Goal: Task Accomplishment & Management: Complete application form

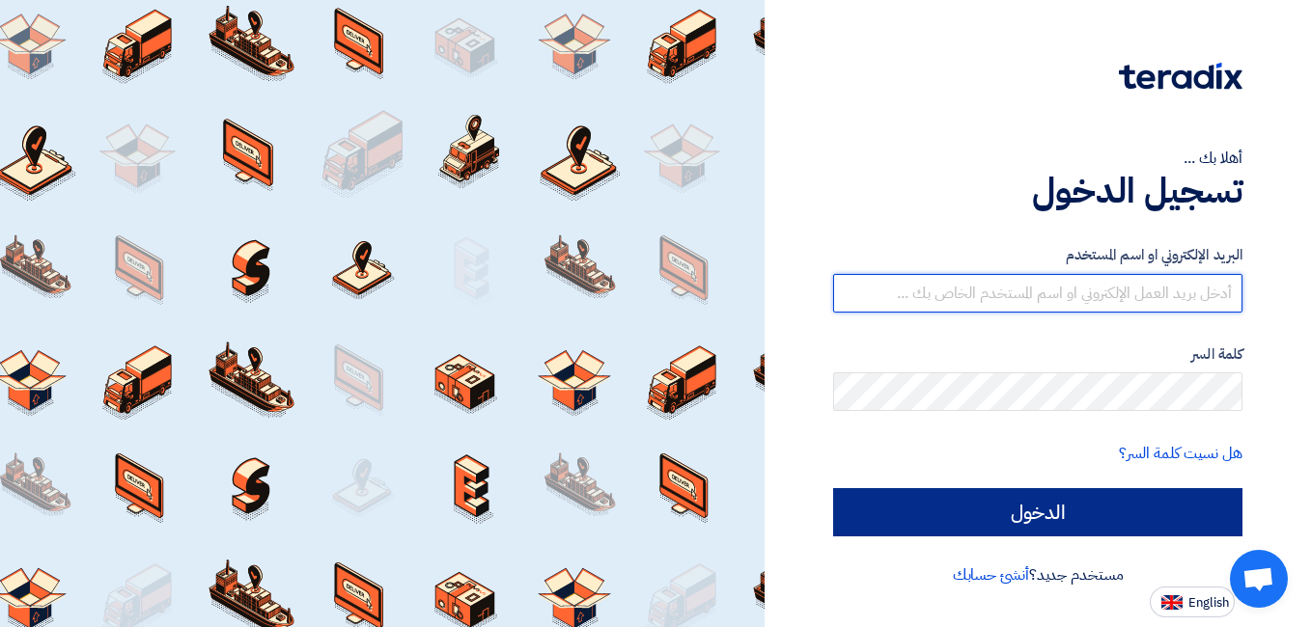
type input "[EMAIL_ADDRESS][DOMAIN_NAME]"
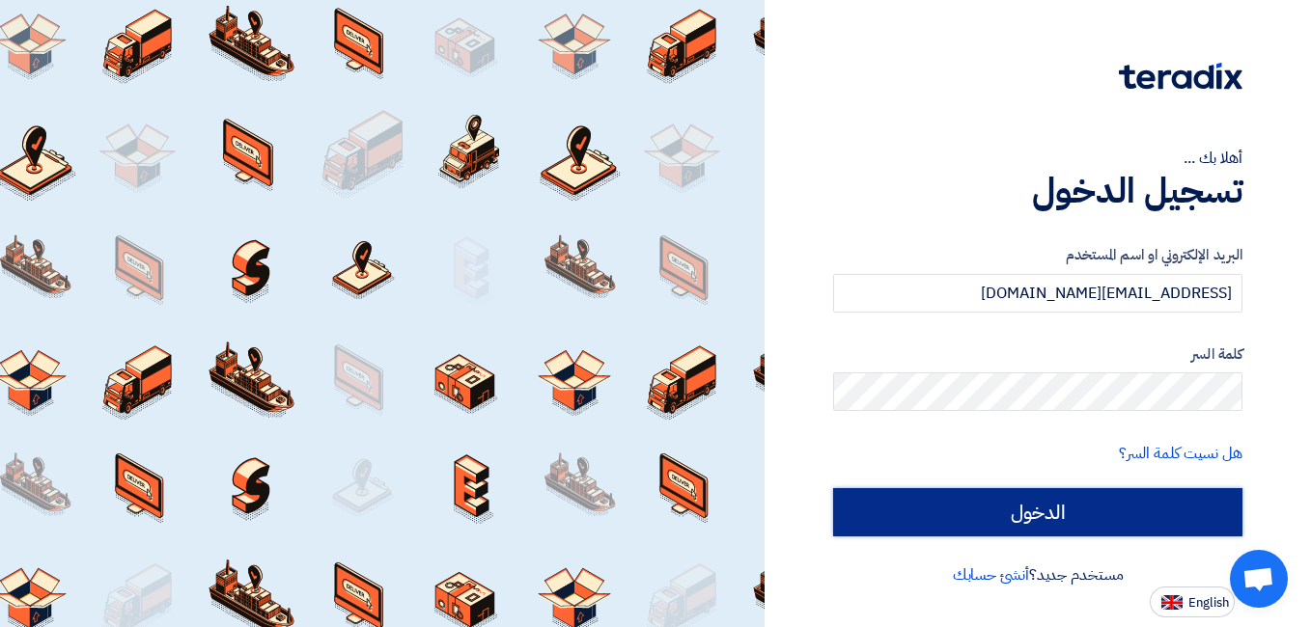
click at [949, 509] on input "الدخول" at bounding box center [1037, 512] width 409 height 48
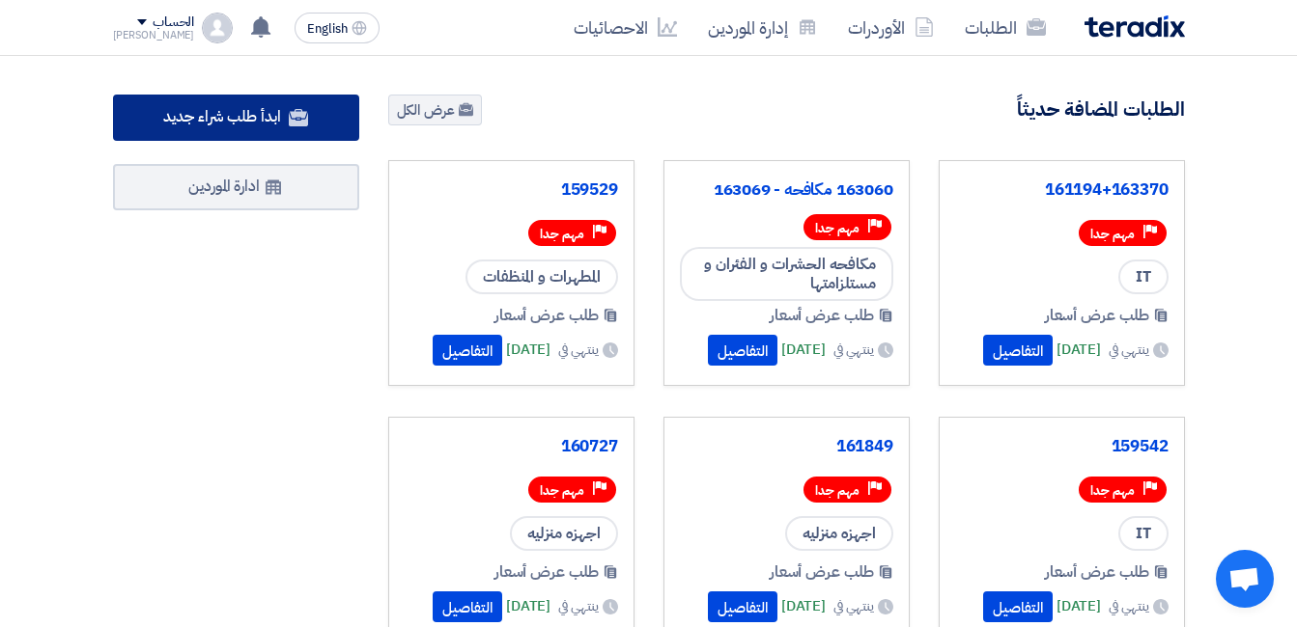
click at [225, 120] on span "ابدأ طلب شراء جديد" at bounding box center [221, 116] width 117 height 23
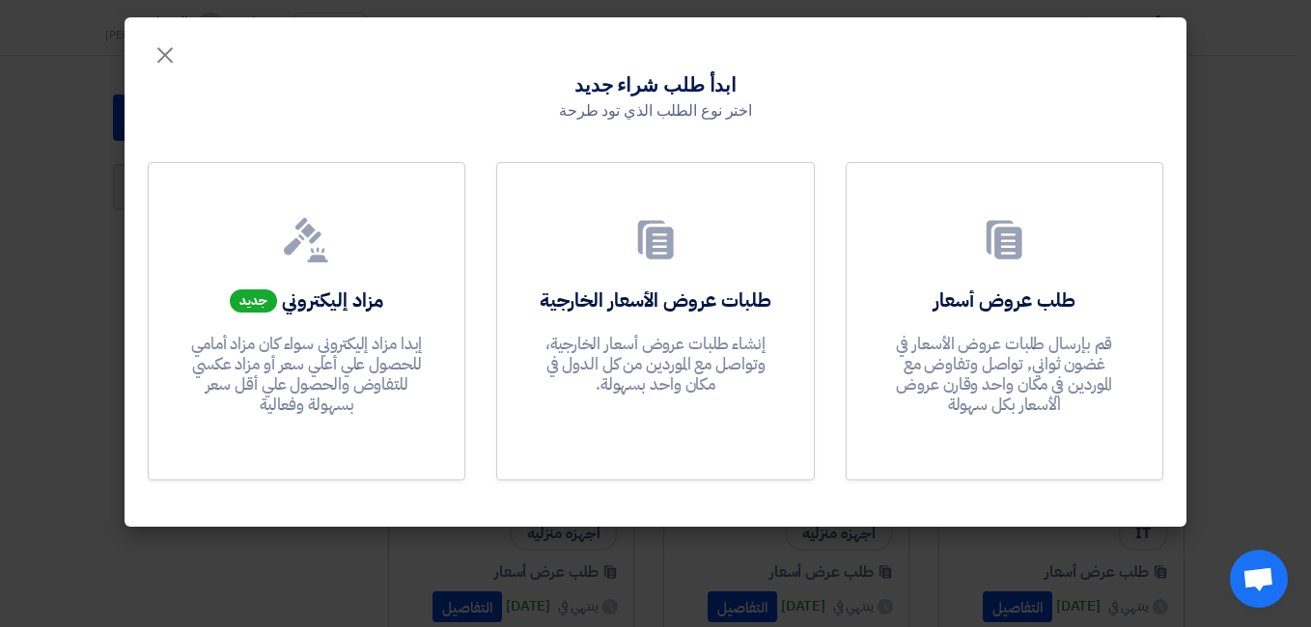
click at [1253, 214] on modal-container "× ابدأ طلب شراء جديد اختر نوع الطلب الذي تود طرحة طلب عروض أسعار قم بإرسال طلبا…" at bounding box center [655, 313] width 1311 height 627
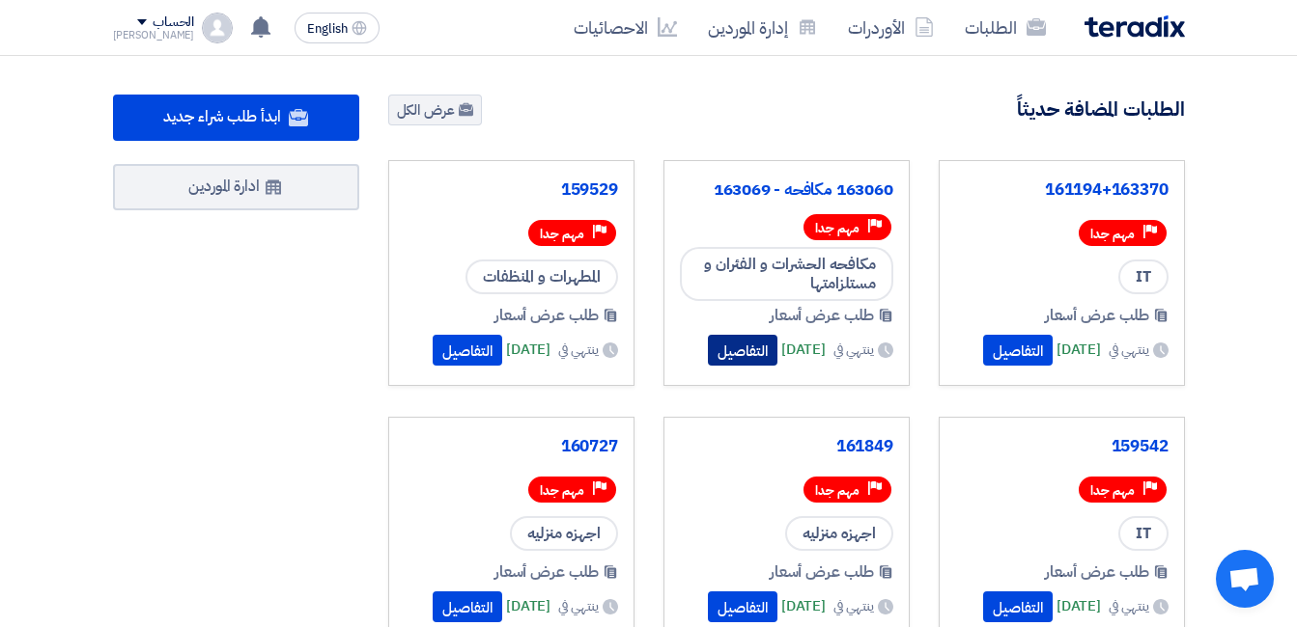
click at [721, 346] on button "التفاصيل" at bounding box center [743, 350] width 70 height 31
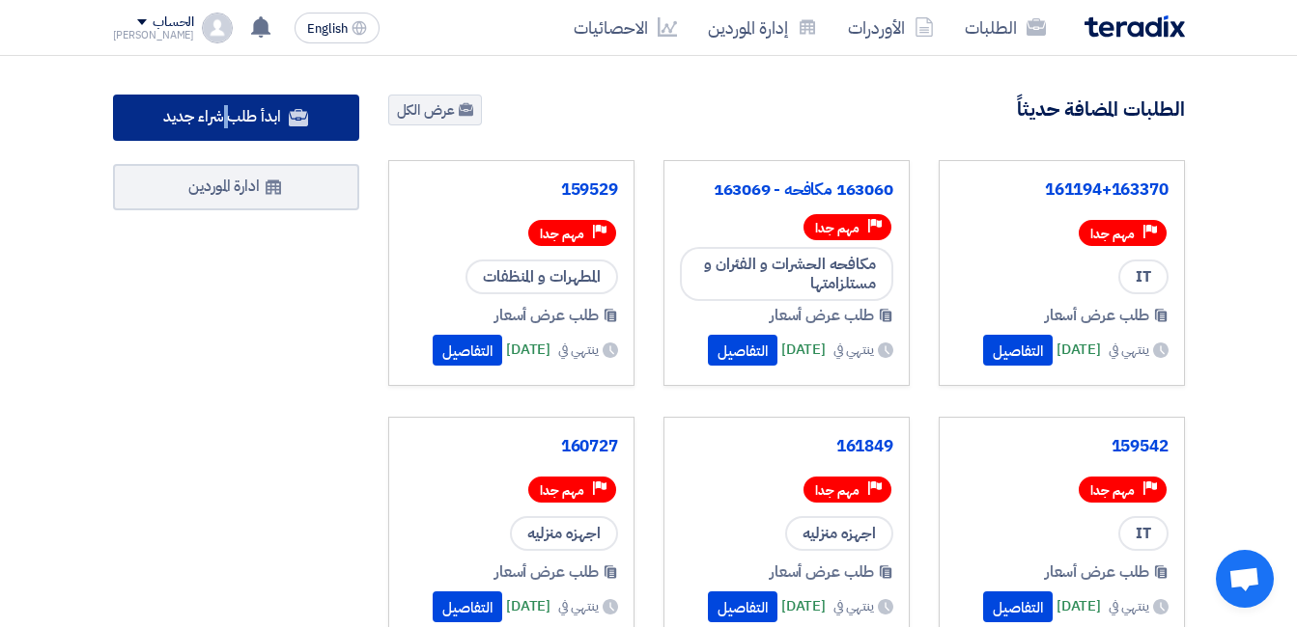
click at [226, 125] on span "ابدأ طلب شراء جديد" at bounding box center [221, 116] width 117 height 23
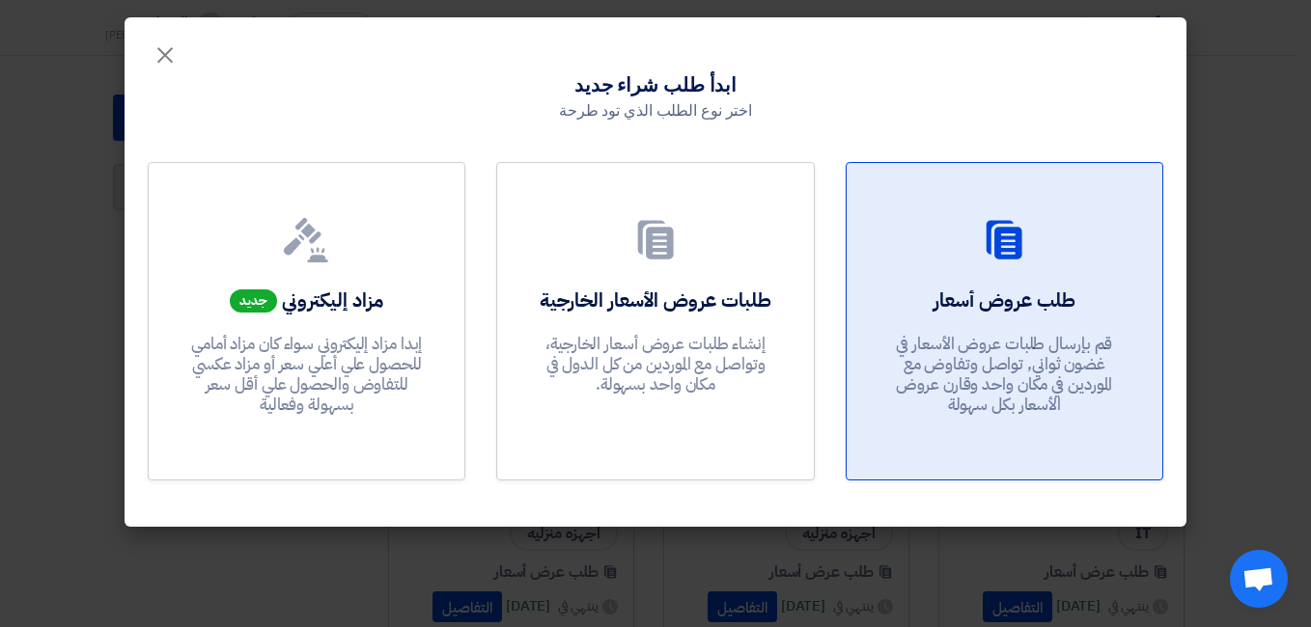
click at [1042, 325] on div "طلب عروض أسعار قم بإرسال طلبات عروض الأسعار في غضون ثواني, تواصل وتفاوض مع المو…" at bounding box center [1004, 356] width 269 height 139
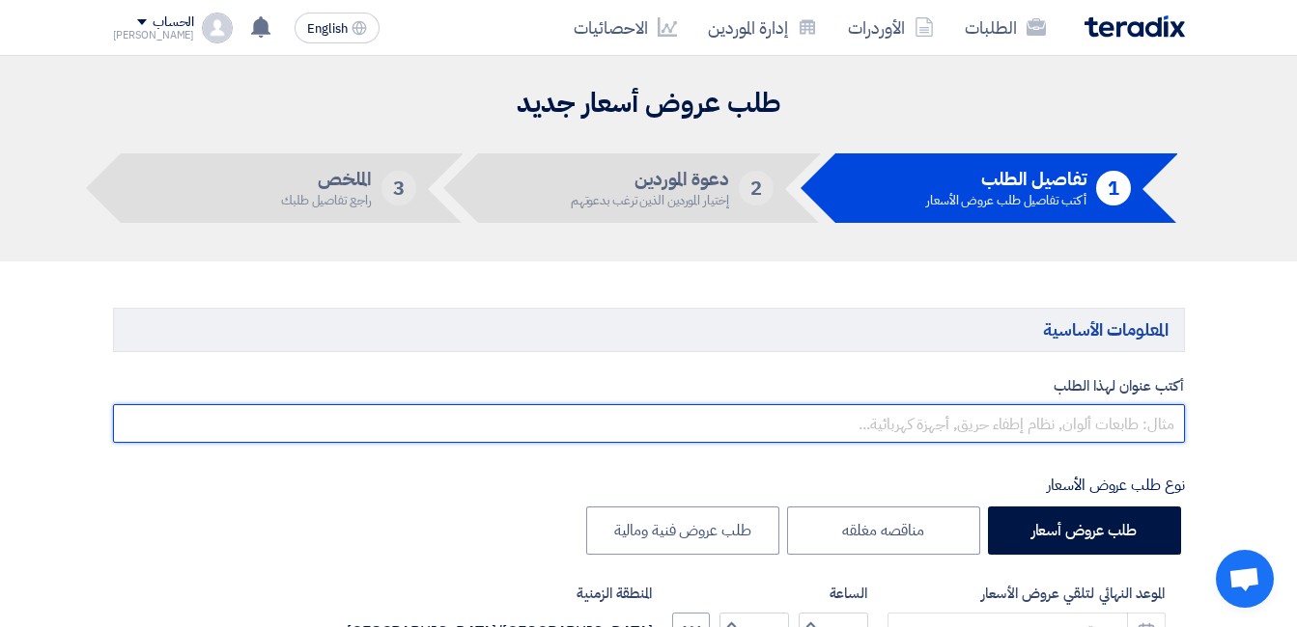
drag, startPoint x: 1050, startPoint y: 425, endPoint x: 1061, endPoint y: 428, distance: 11.0
click at [1050, 425] on input "text" at bounding box center [649, 423] width 1072 height 39
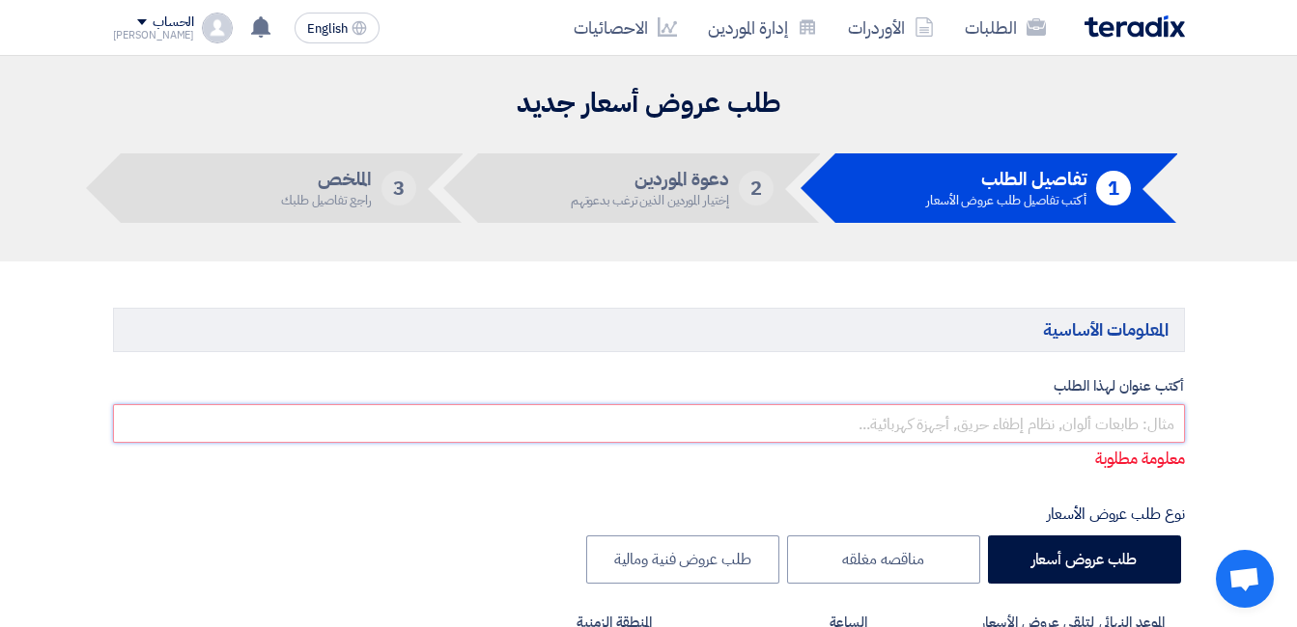
paste input "161634"
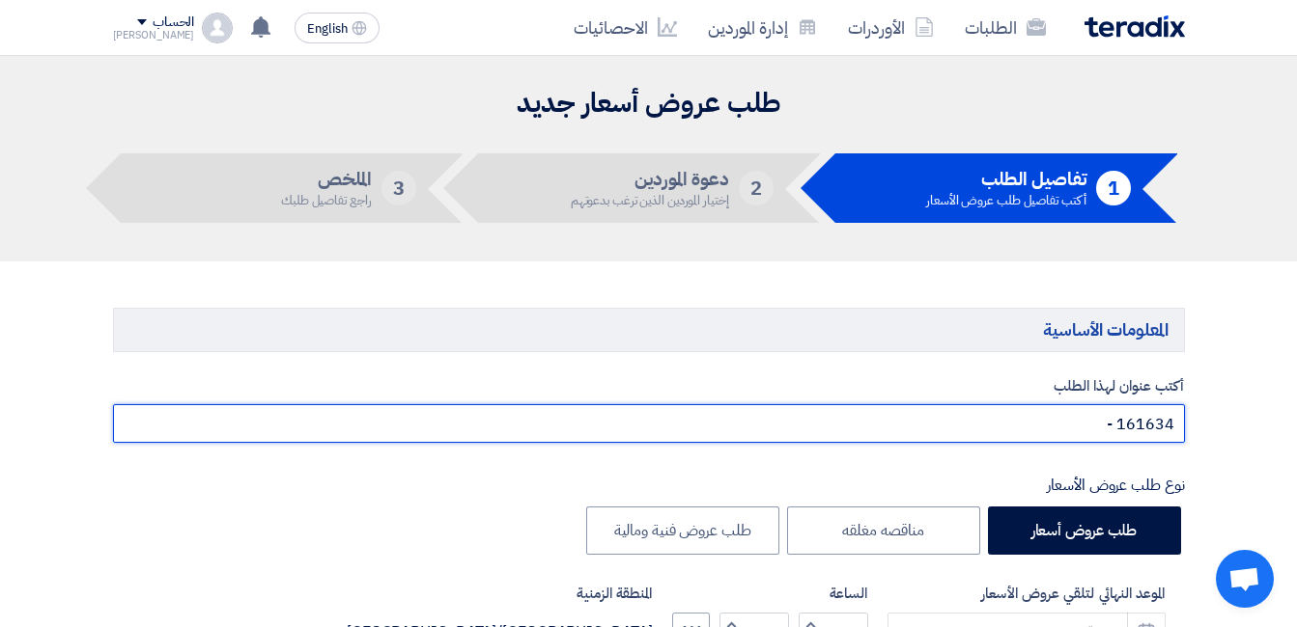
paste input "161636"
paste input "161637"
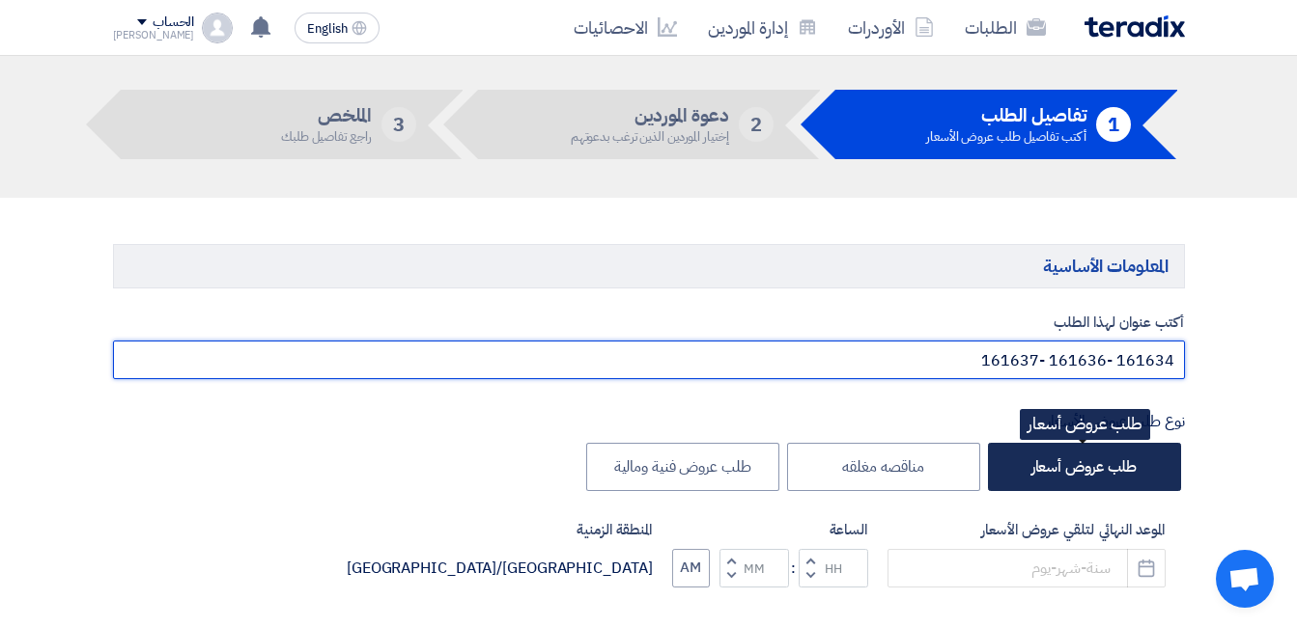
scroll to position [97, 0]
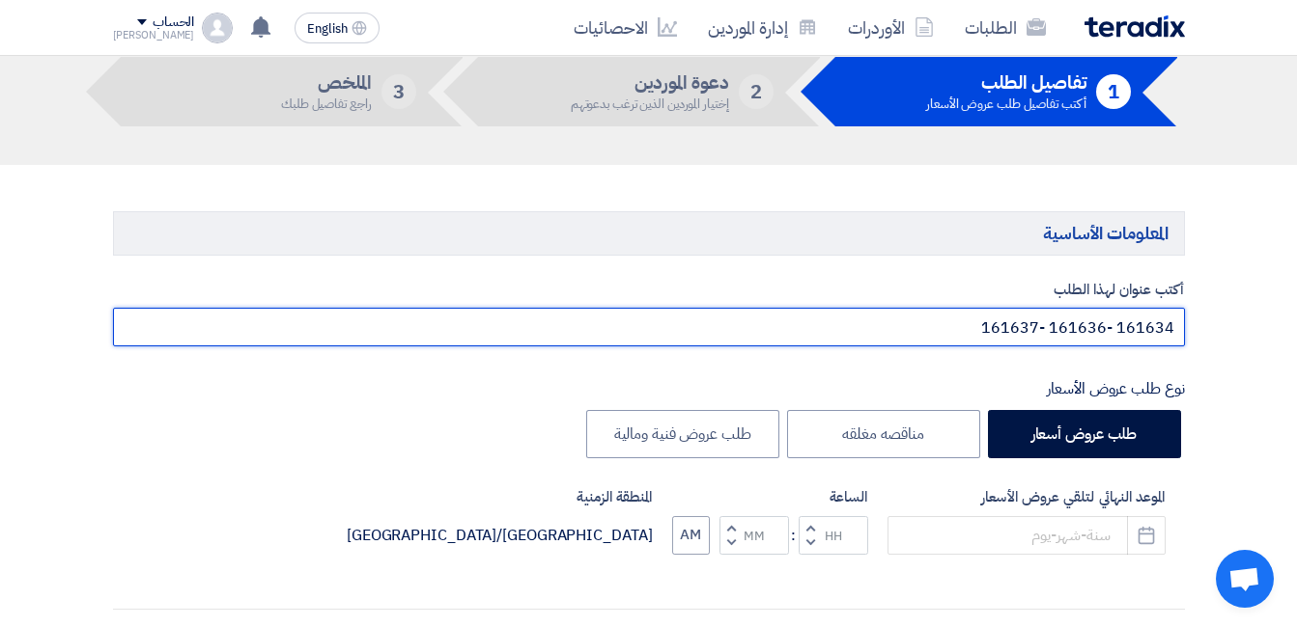
click at [1067, 338] on input "161634 -161636 -161637" at bounding box center [649, 327] width 1072 height 39
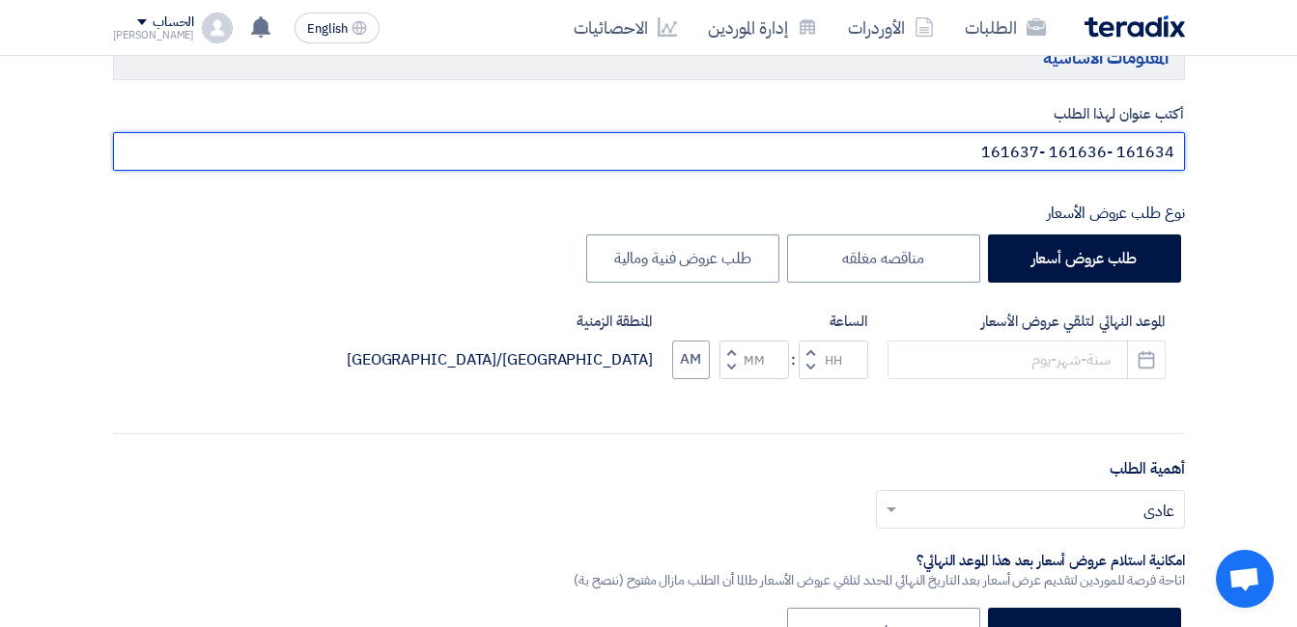
scroll to position [290, 0]
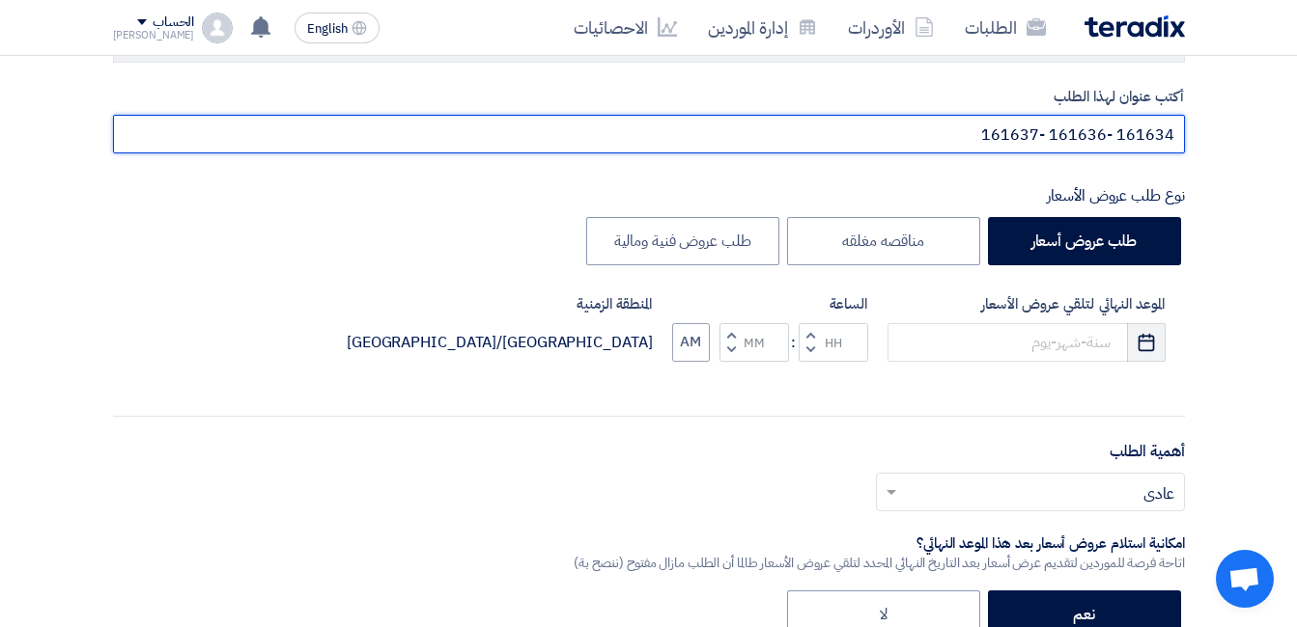
type input "161634 -161636 -161637"
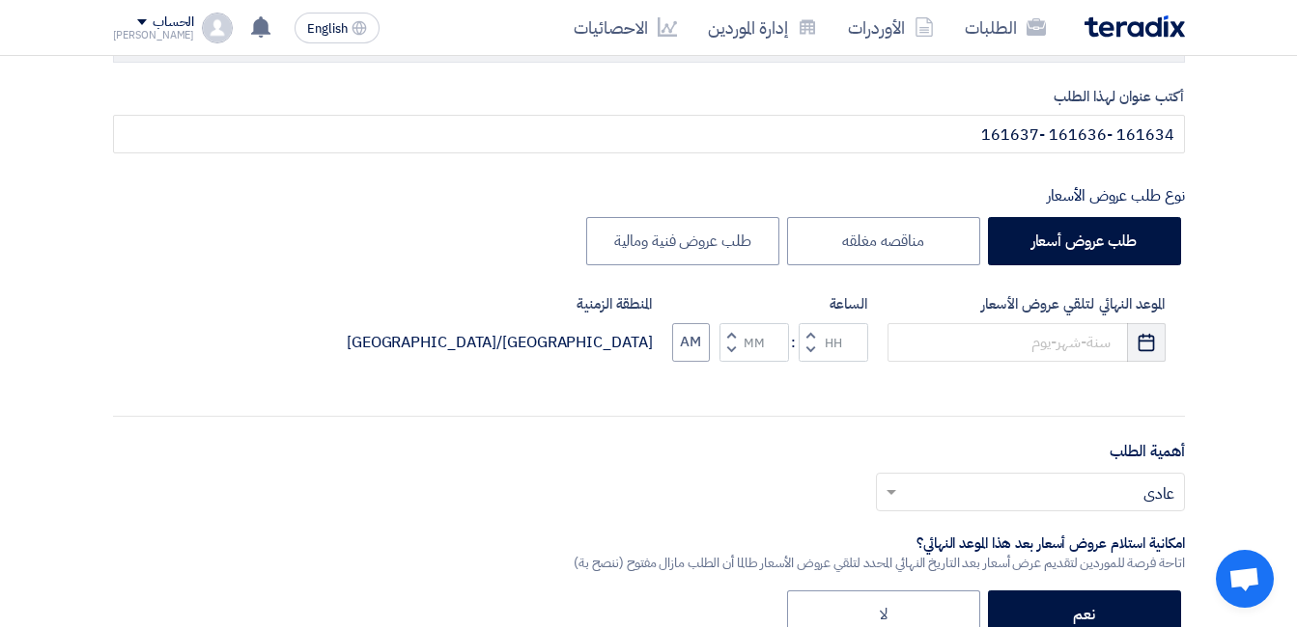
click at [1151, 351] on icon "Pick a date" at bounding box center [1145, 342] width 19 height 19
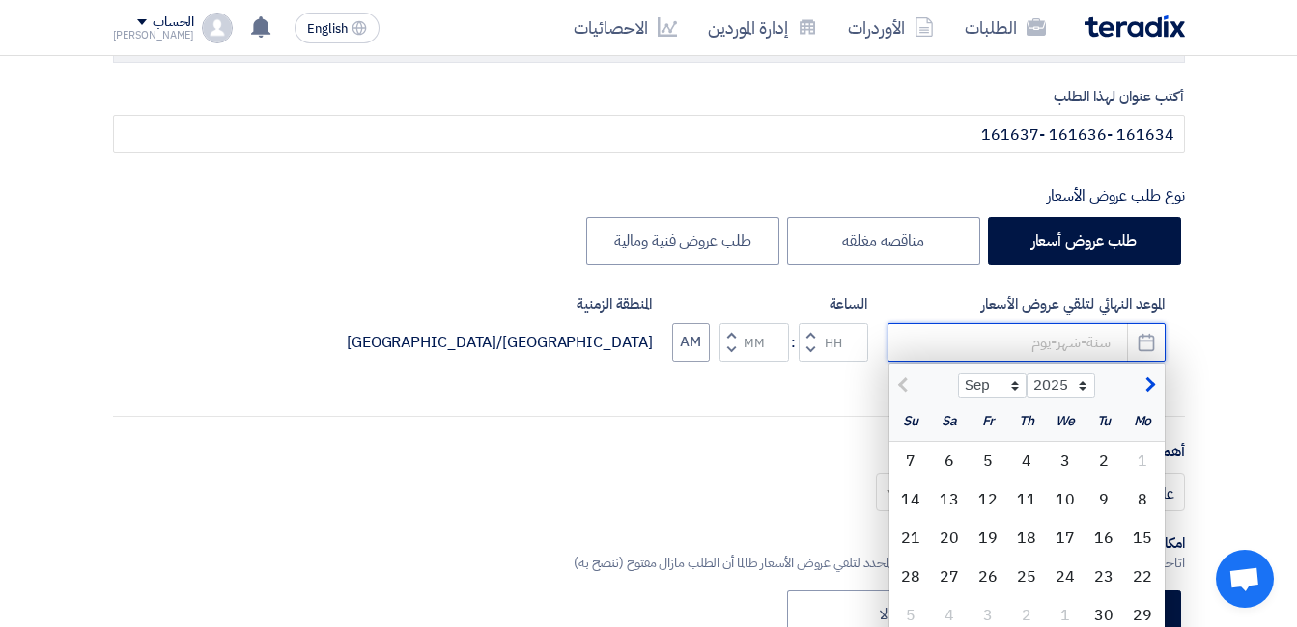
click at [952, 349] on input at bounding box center [1026, 342] width 278 height 39
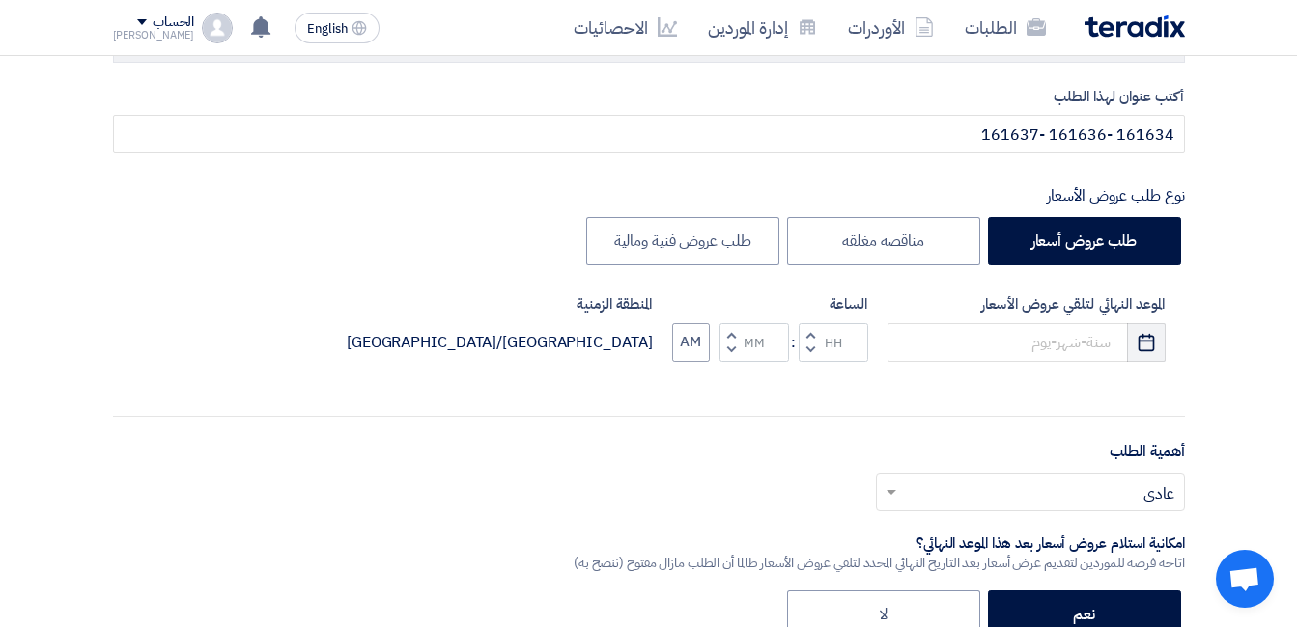
click at [1147, 347] on icon "Pick a date" at bounding box center [1145, 342] width 19 height 19
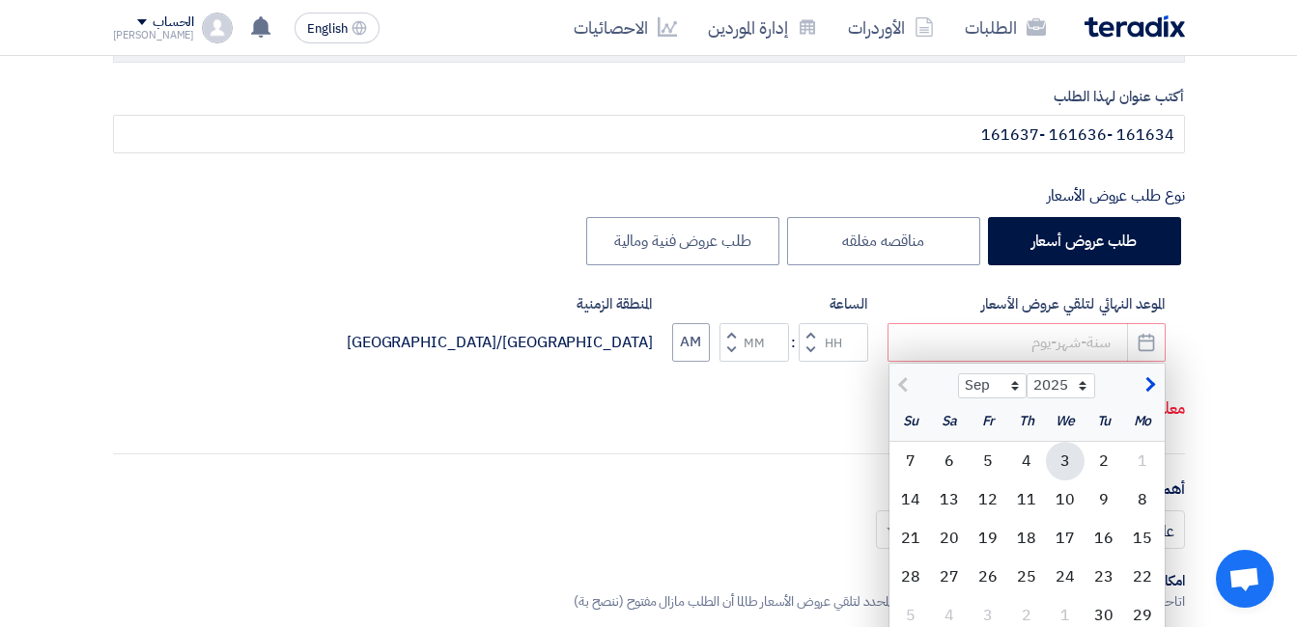
click at [1069, 460] on div "3" at bounding box center [1065, 461] width 39 height 39
type input "[DATE]"
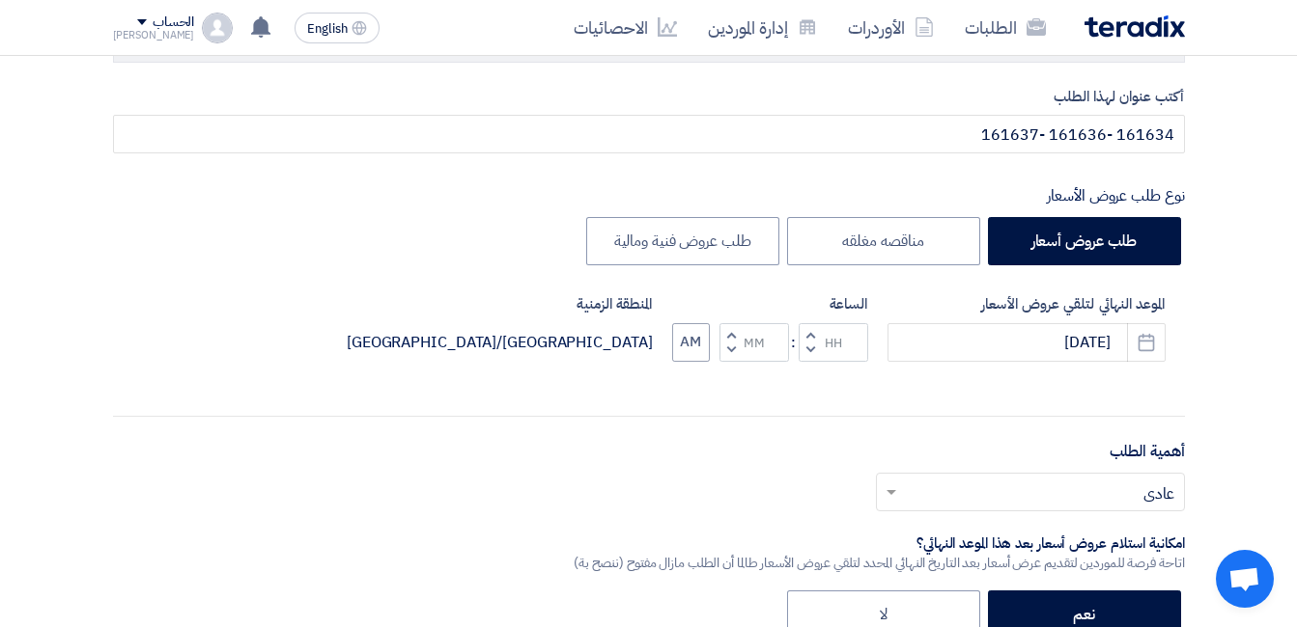
click at [1069, 460] on div "أهمية الطلب أختر أهمية الطلب... × عادي ×" at bounding box center [649, 483] width 1072 height 87
click at [811, 340] on button "Decrement hours" at bounding box center [809, 350] width 23 height 24
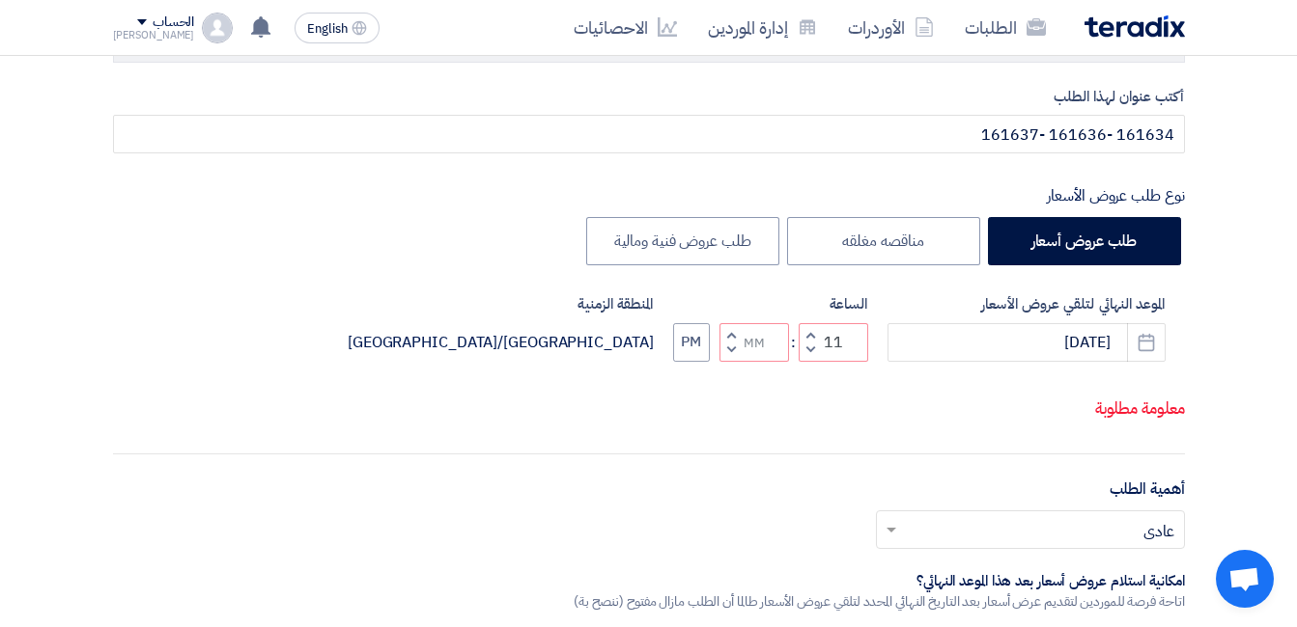
click at [811, 348] on span "button" at bounding box center [809, 350] width 7 height 14
click at [811, 333] on span "button" at bounding box center [809, 334] width 7 height 14
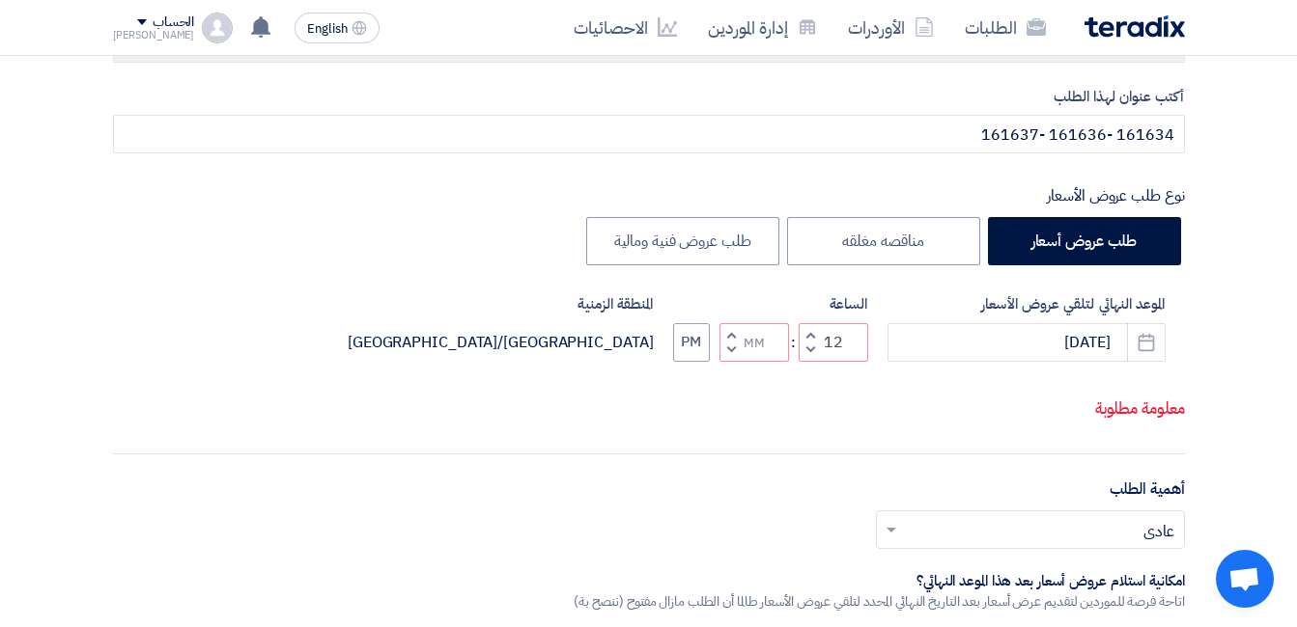
click at [811, 333] on span "button" at bounding box center [809, 334] width 7 height 14
click at [732, 338] on button "Decrement minutes" at bounding box center [730, 350] width 23 height 24
type input "12"
type input "59"
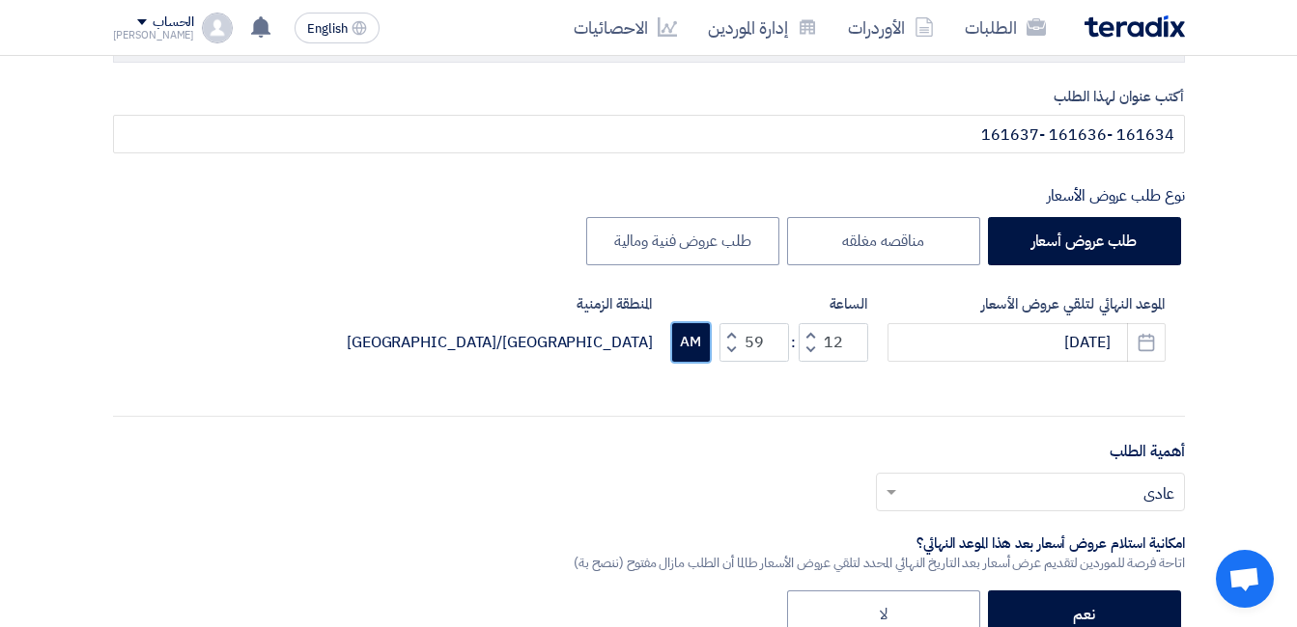
click at [704, 349] on button "AM" at bounding box center [691, 342] width 38 height 39
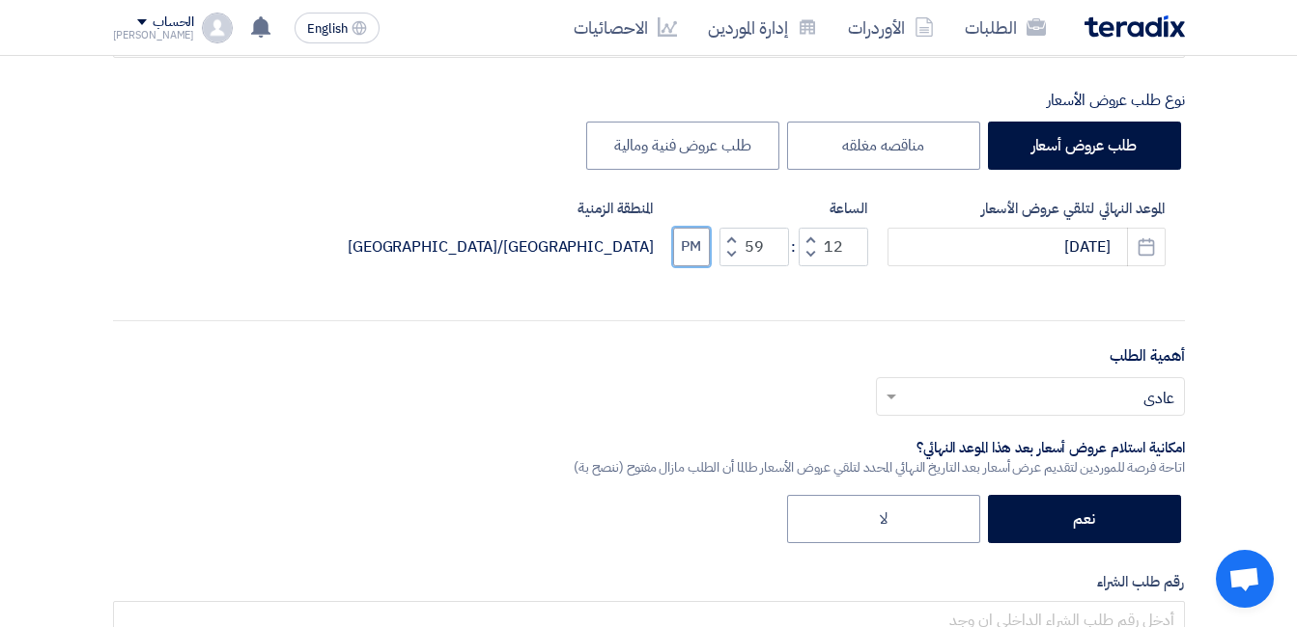
scroll to position [386, 0]
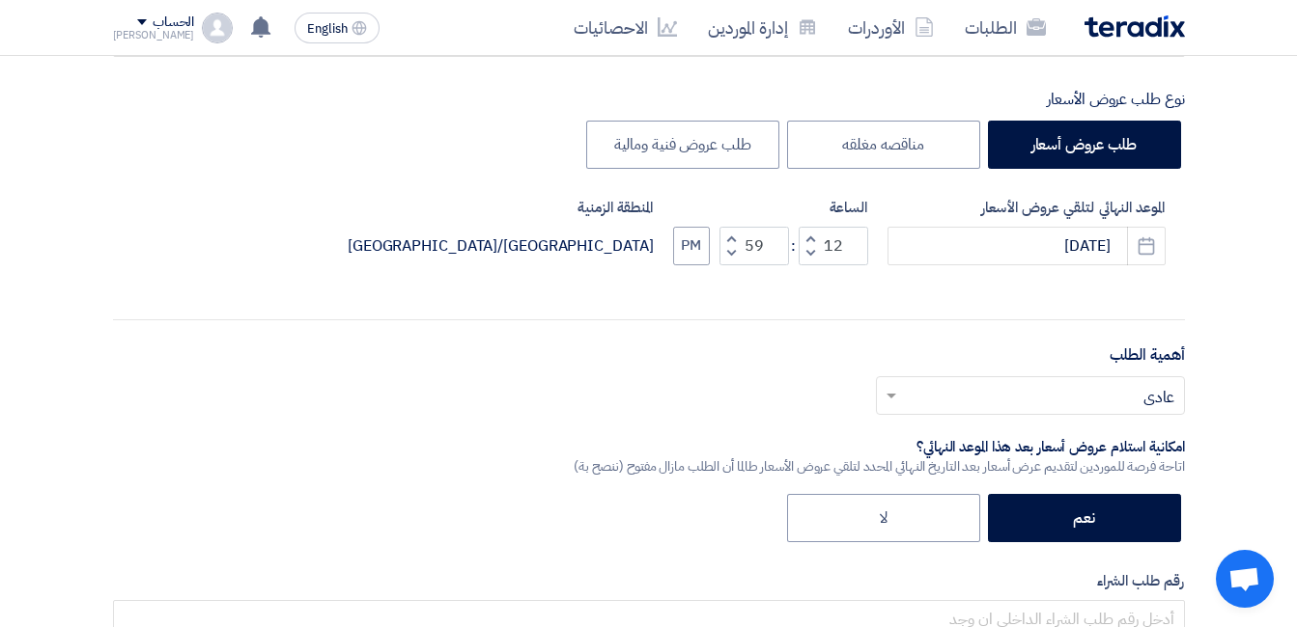
click at [1106, 406] on input "text" at bounding box center [1041, 397] width 270 height 32
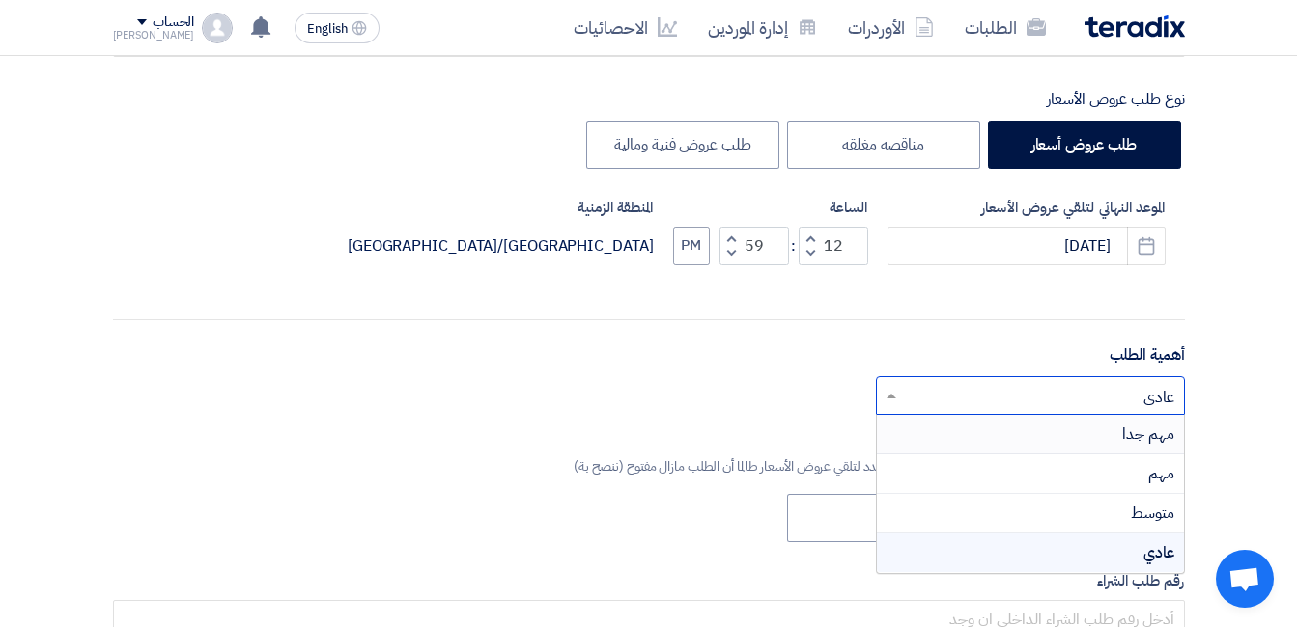
click at [1117, 444] on div "مهم جدا" at bounding box center [1030, 435] width 307 height 40
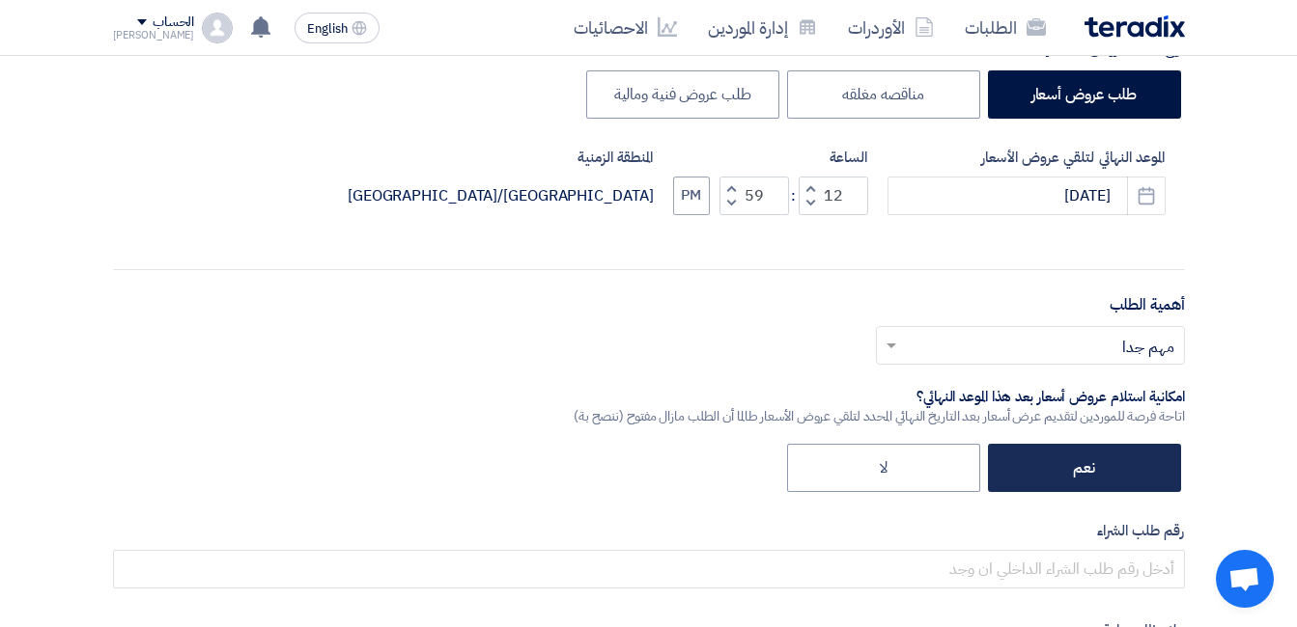
scroll to position [483, 0]
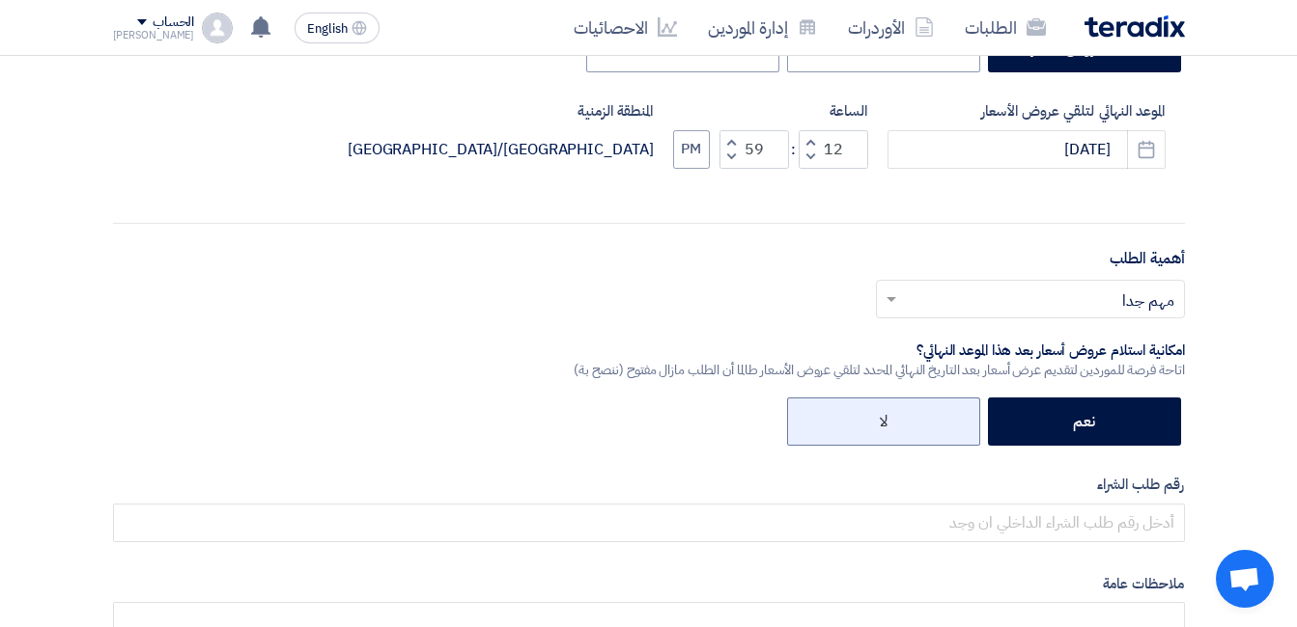
click at [910, 419] on label "لا" at bounding box center [883, 422] width 193 height 48
click at [887, 419] on input "لا" at bounding box center [881, 420] width 13 height 13
radio input "true"
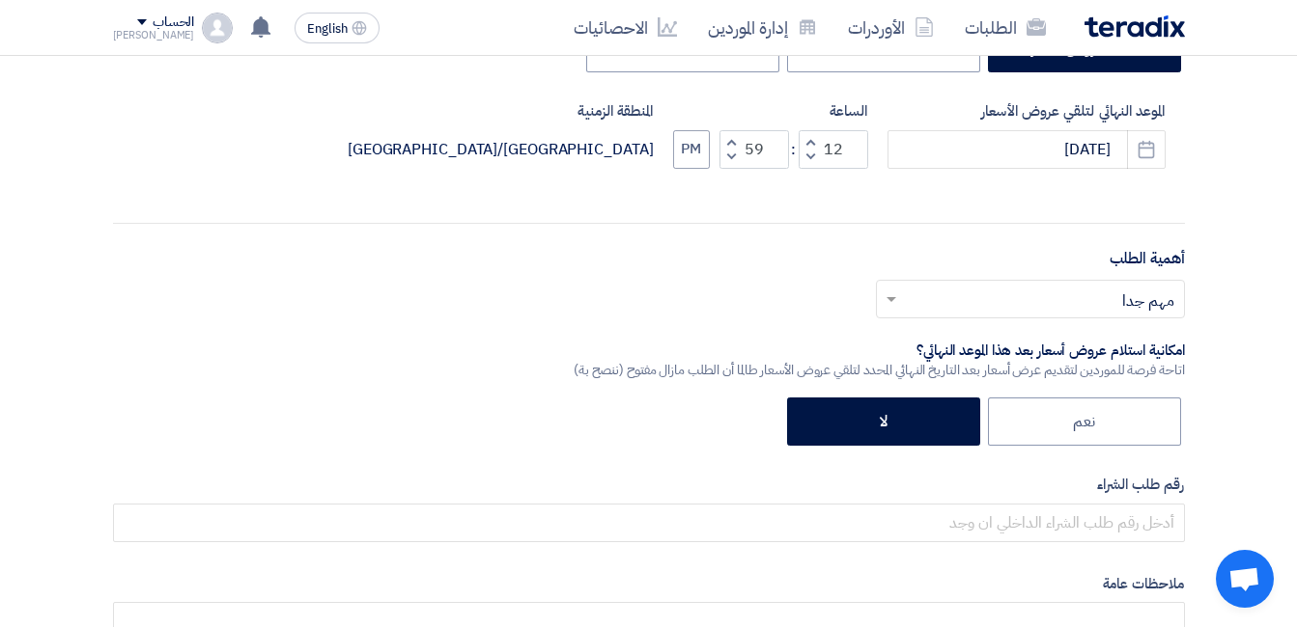
scroll to position [579, 0]
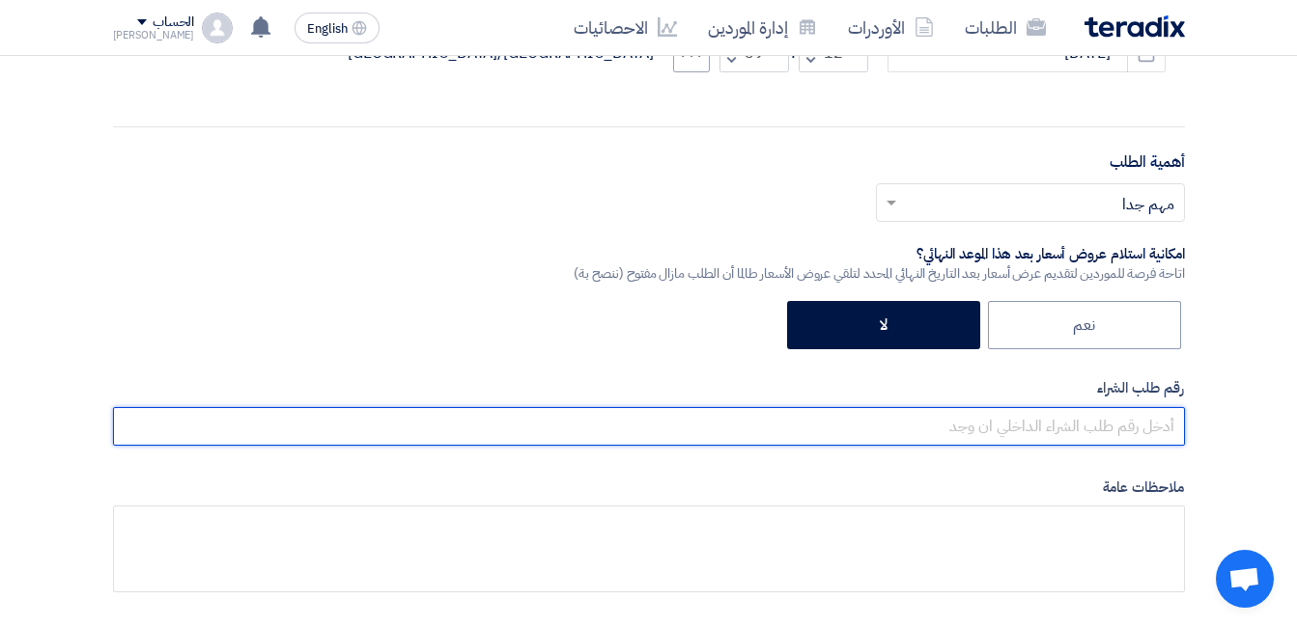
click at [1002, 431] on input "text" at bounding box center [649, 426] width 1072 height 39
paste input "161634 -161636 -161637"
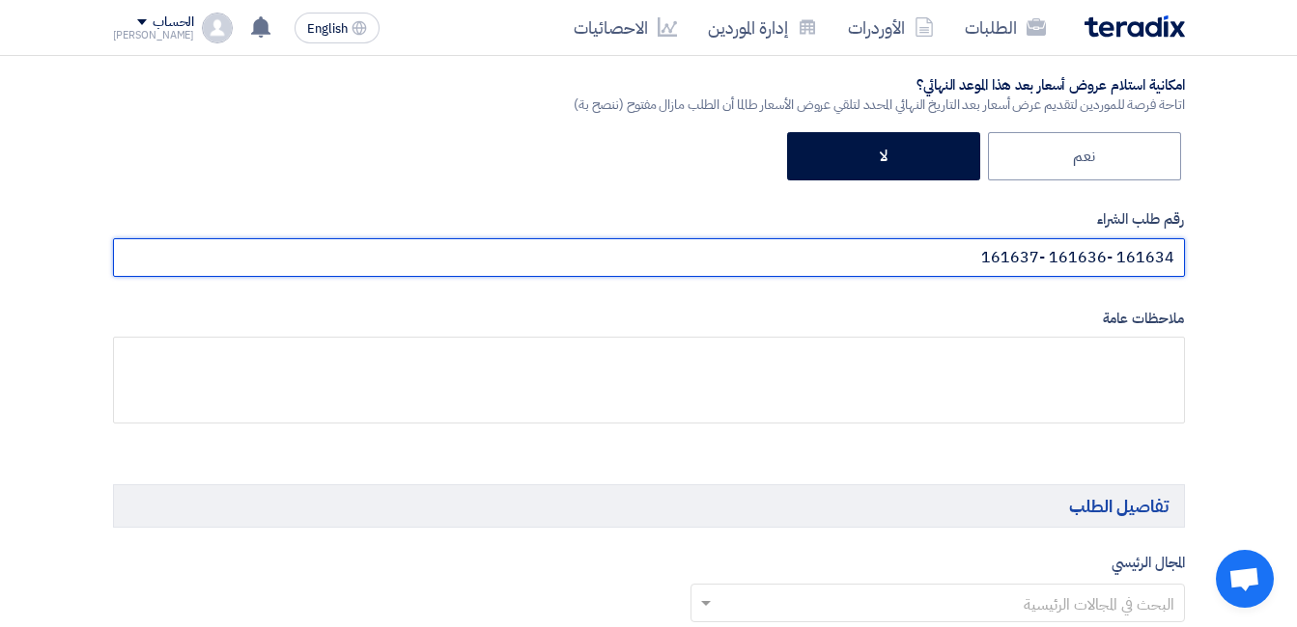
scroll to position [772, 0]
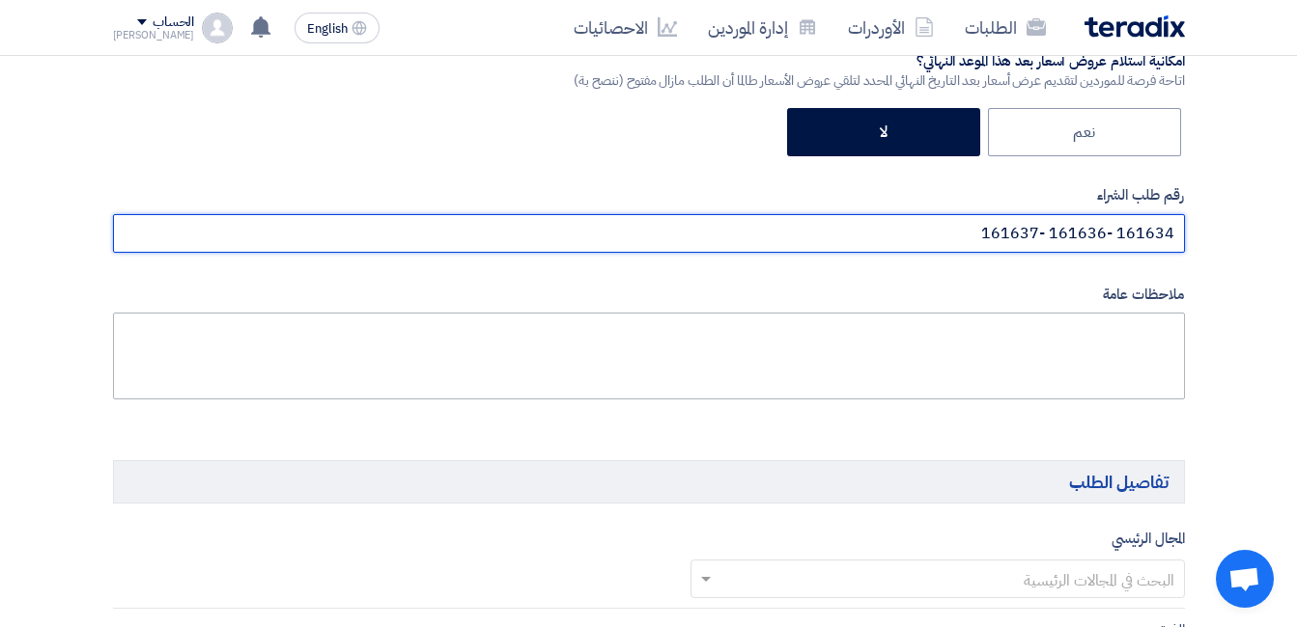
type input "161634 -161636 -161637"
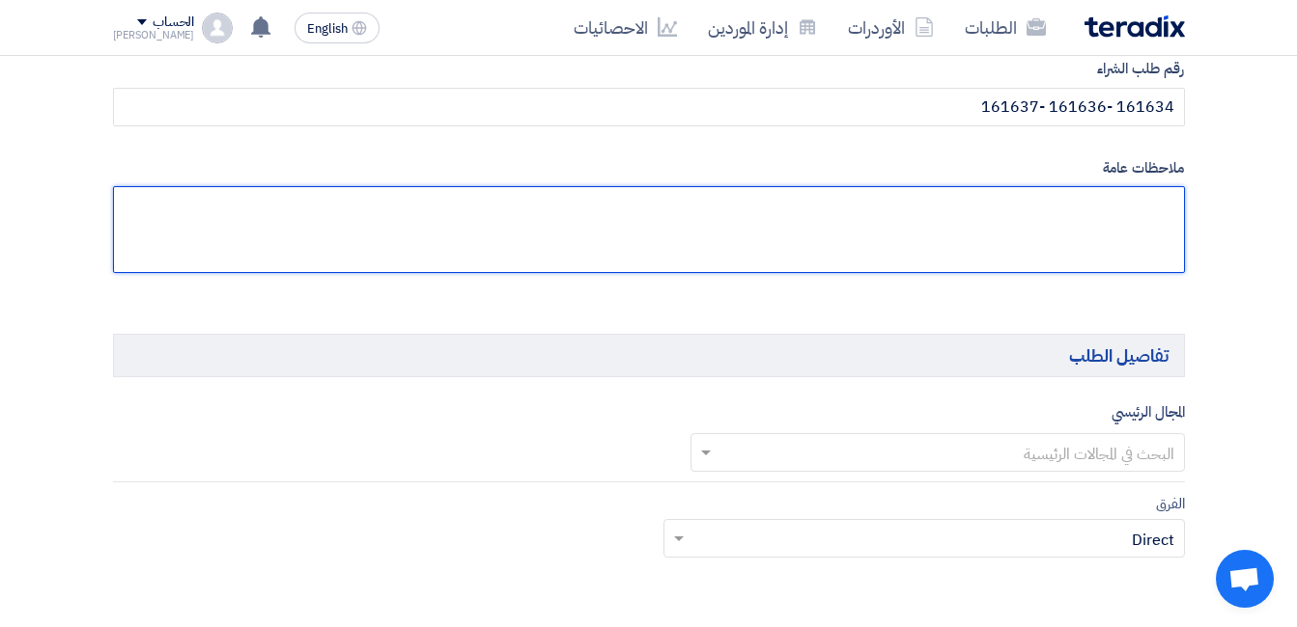
scroll to position [965, 0]
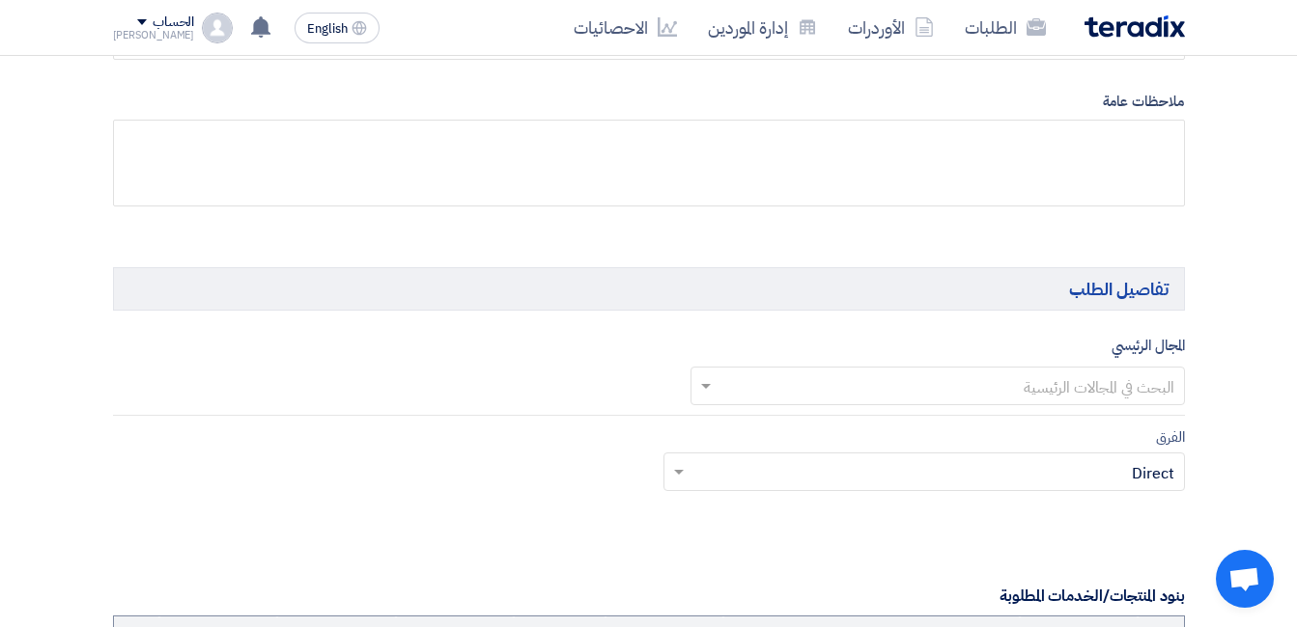
click at [1097, 394] on input "text" at bounding box center [948, 388] width 456 height 32
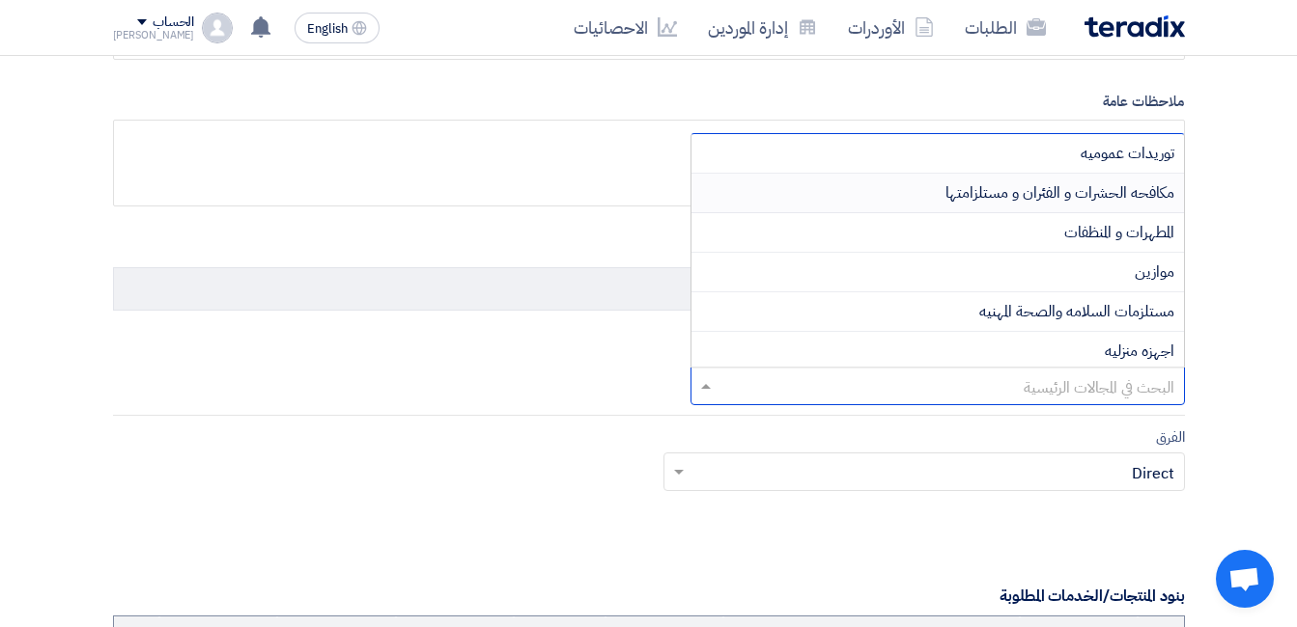
click at [1109, 188] on span "مكافحه الحشرات و الفئران و مستلزامتها" at bounding box center [1059, 192] width 229 height 23
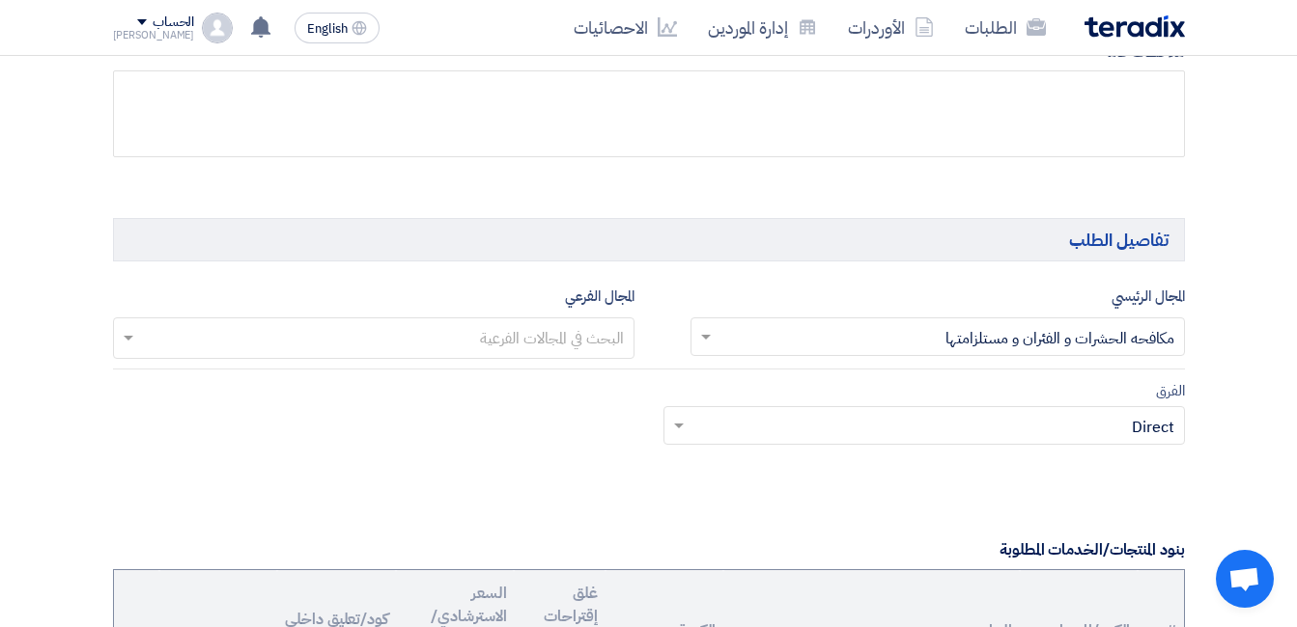
scroll to position [1062, 0]
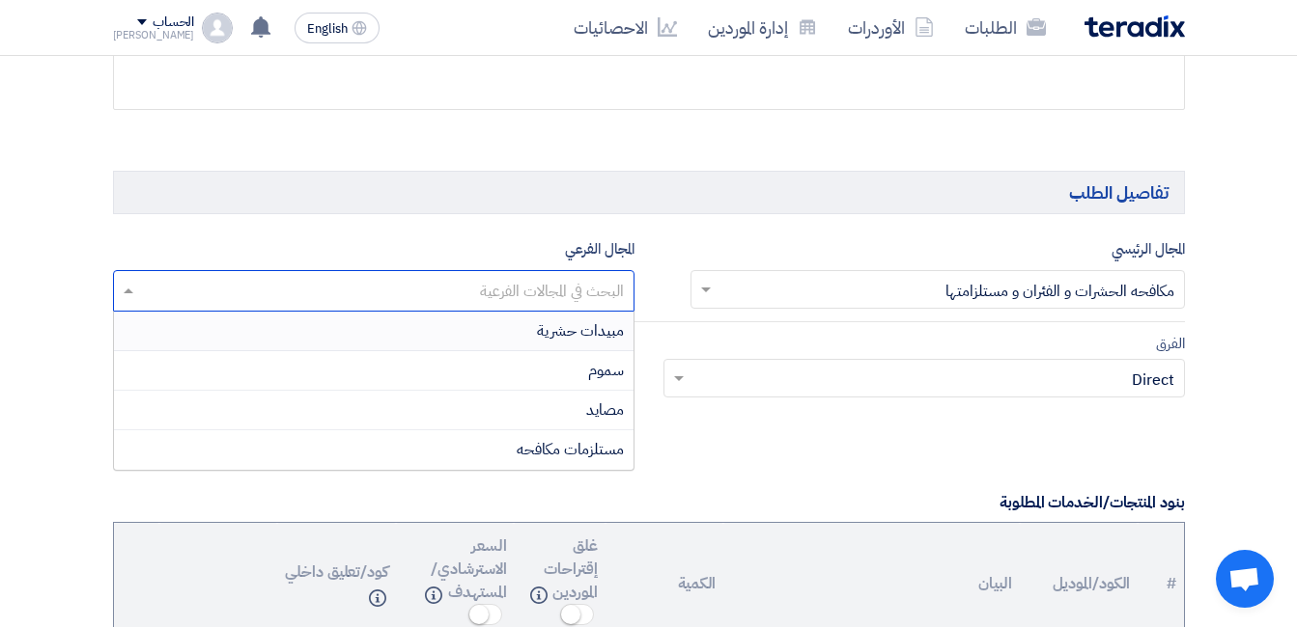
click at [607, 293] on input "text" at bounding box center [373, 293] width 502 height 32
click at [596, 408] on span "مصايد" at bounding box center [605, 410] width 38 height 23
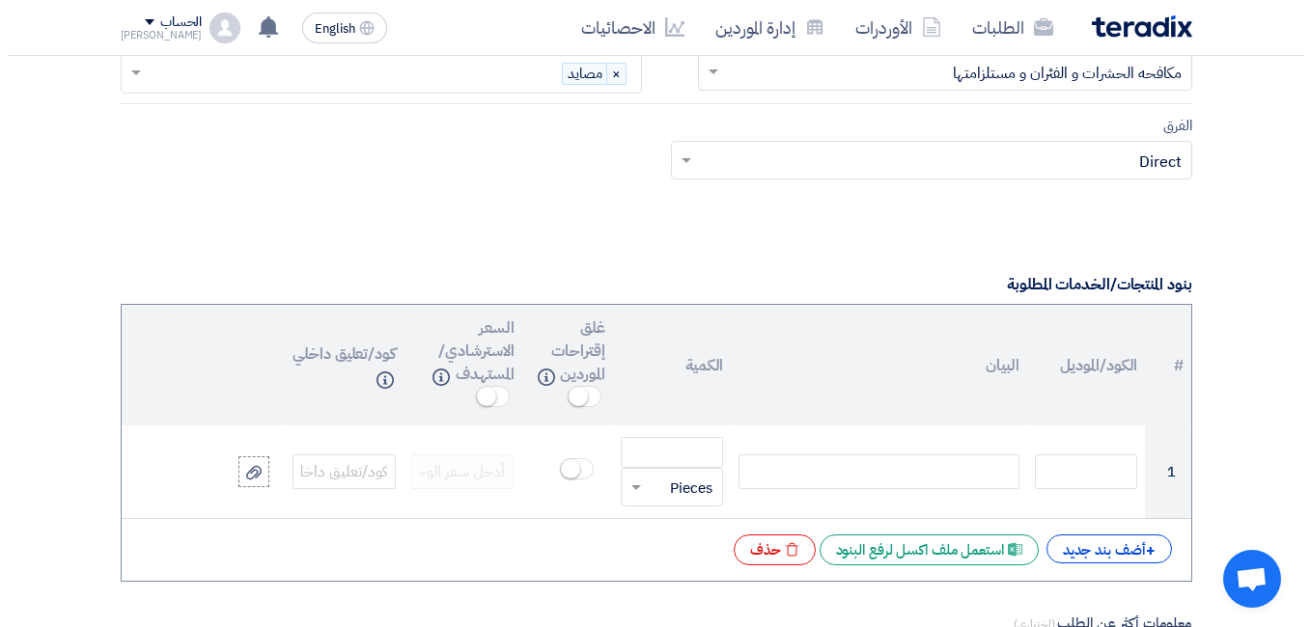
scroll to position [1448, 0]
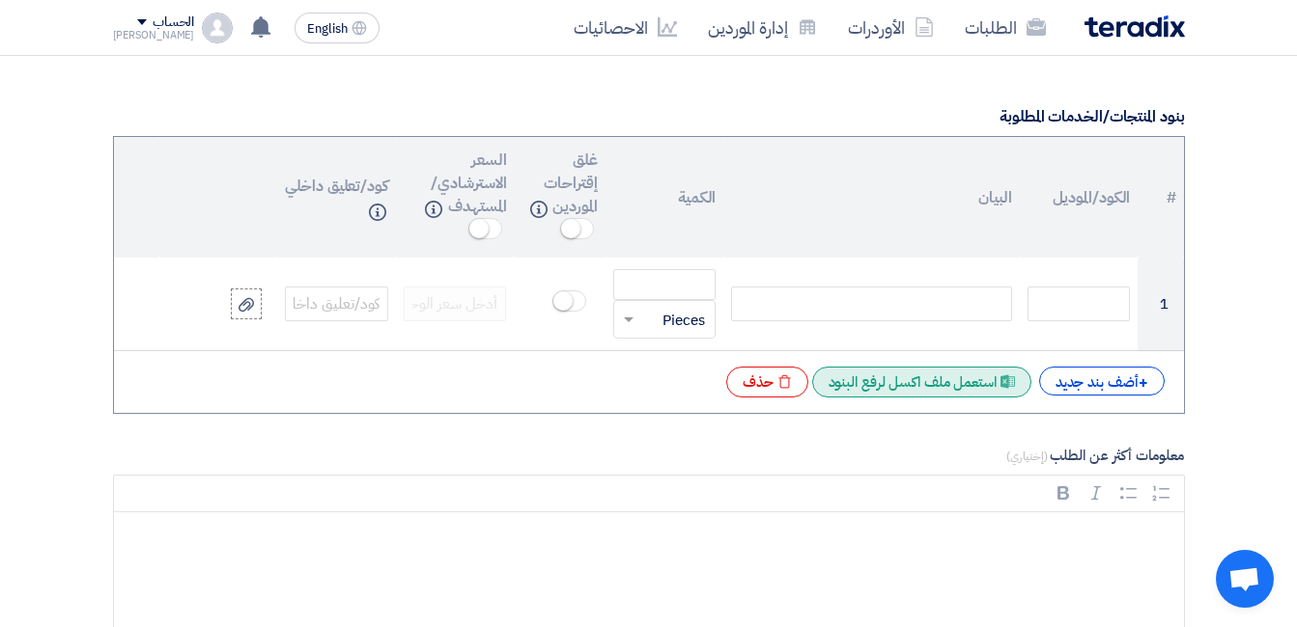
click at [927, 385] on div "Excel file استعمل ملف اكسل لرفع البنود" at bounding box center [921, 382] width 219 height 31
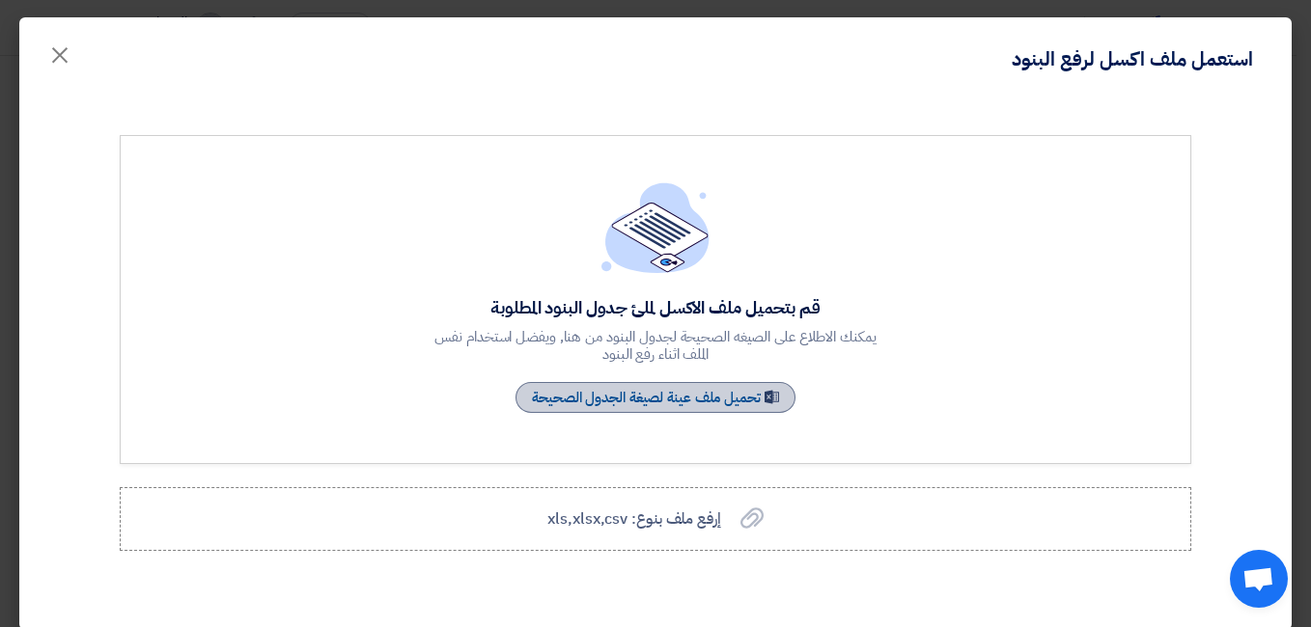
click at [690, 403] on link "Sample Sheet تحميل ملف عينة لصيغة الجدول الصحيحة" at bounding box center [656, 397] width 280 height 31
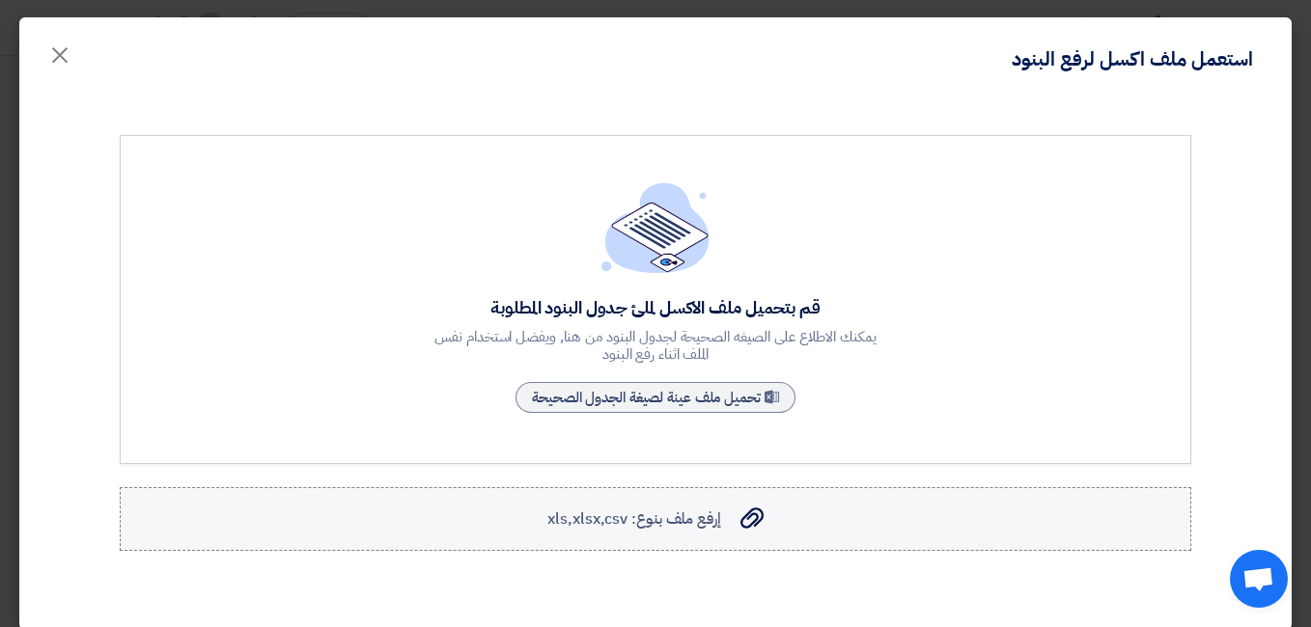
click at [699, 518] on span "إرفع ملف بنوع: xls,xlsx,csv" at bounding box center [633, 519] width 173 height 23
click at [0, 0] on input "إرفع ملف بنوع: xls,xlsx,csv إرفع ملف بنوع: xls,xlsx,csv" at bounding box center [0, 0] width 0 height 0
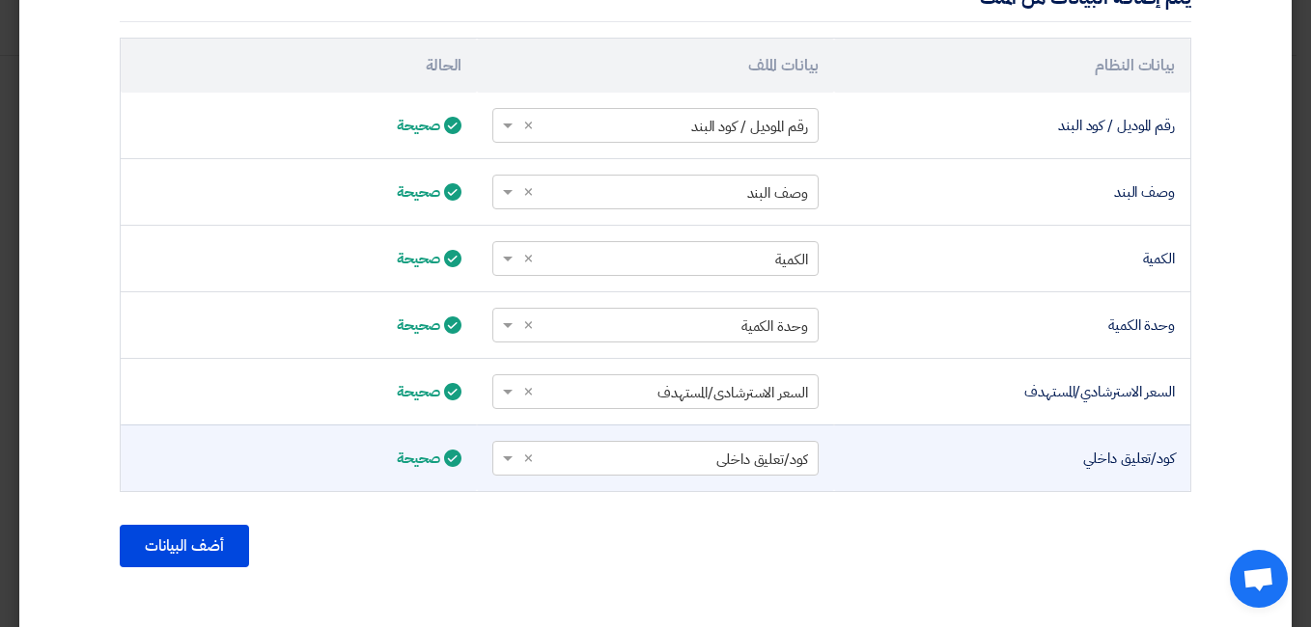
scroll to position [661, 0]
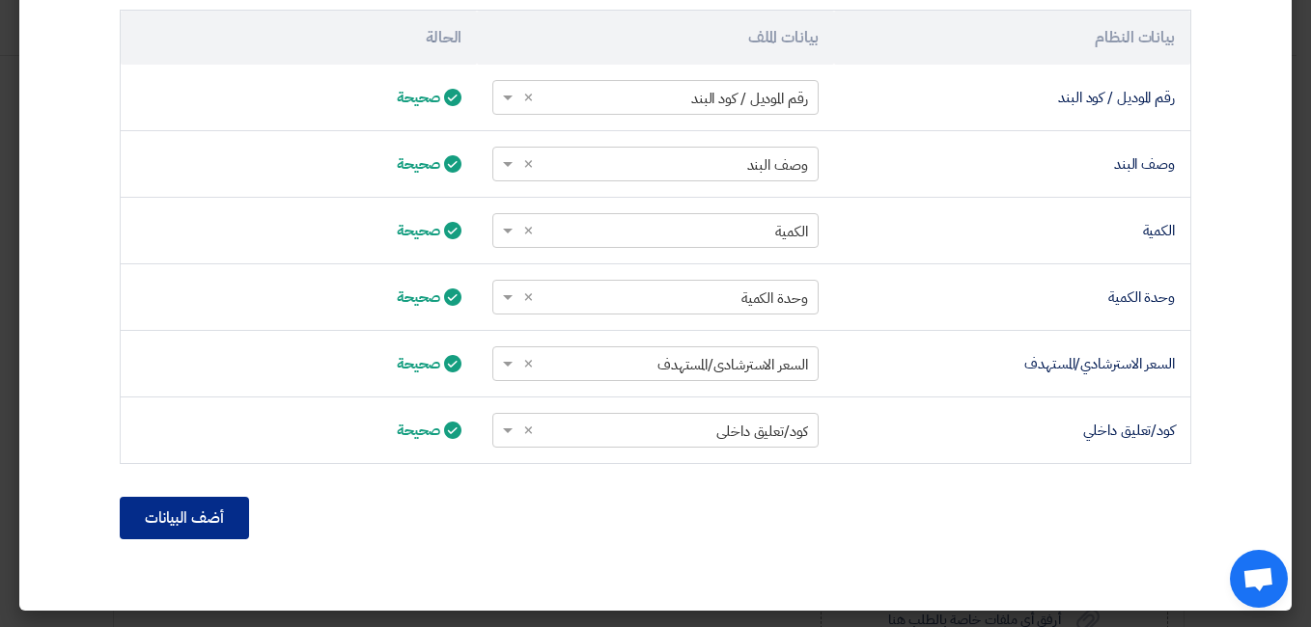
click at [185, 527] on button "أضف البيانات" at bounding box center [184, 518] width 129 height 42
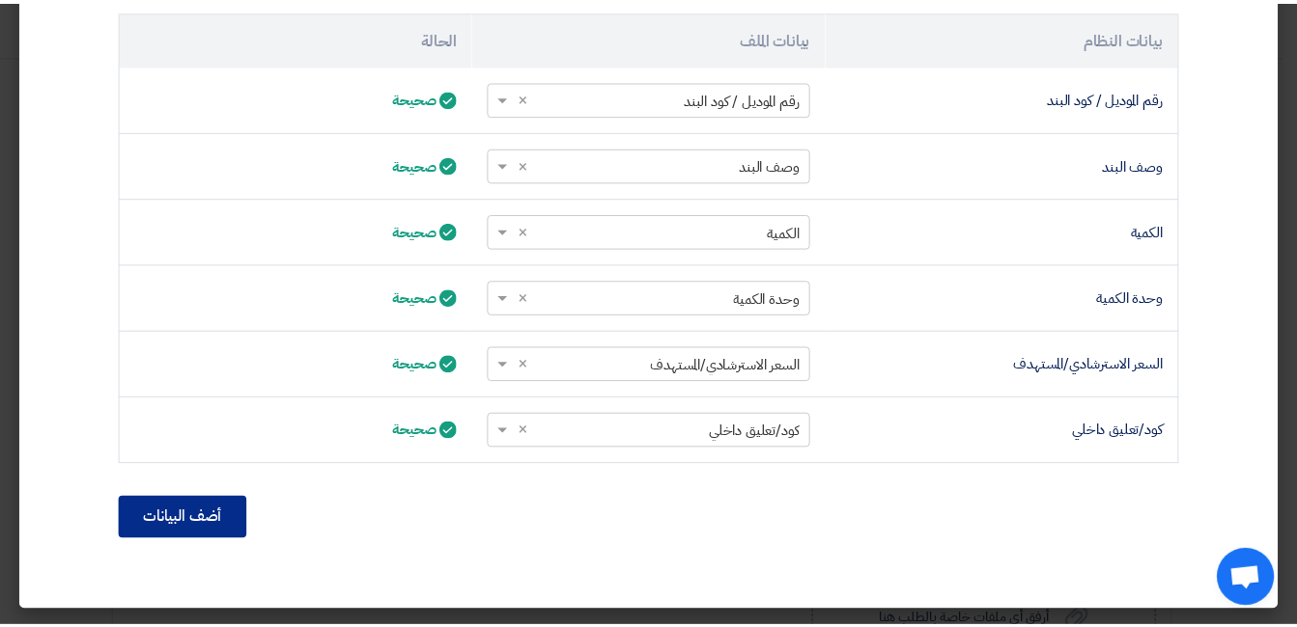
scroll to position [458, 0]
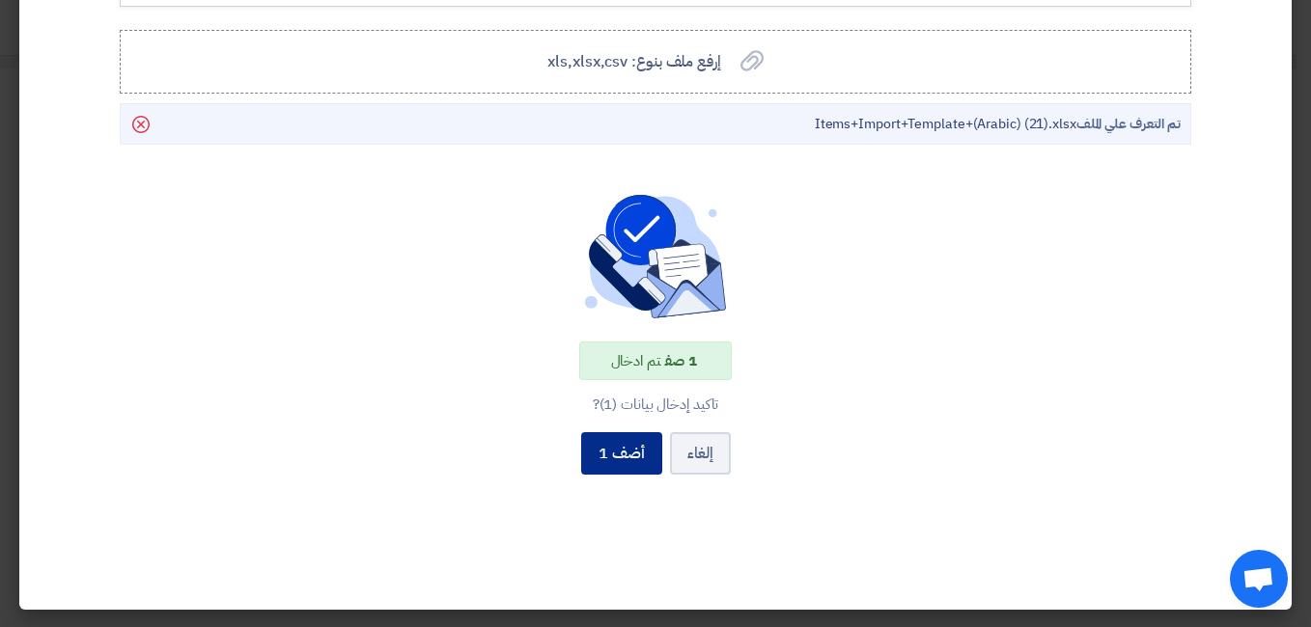
click at [631, 461] on button "أضف 1" at bounding box center [621, 453] width 81 height 42
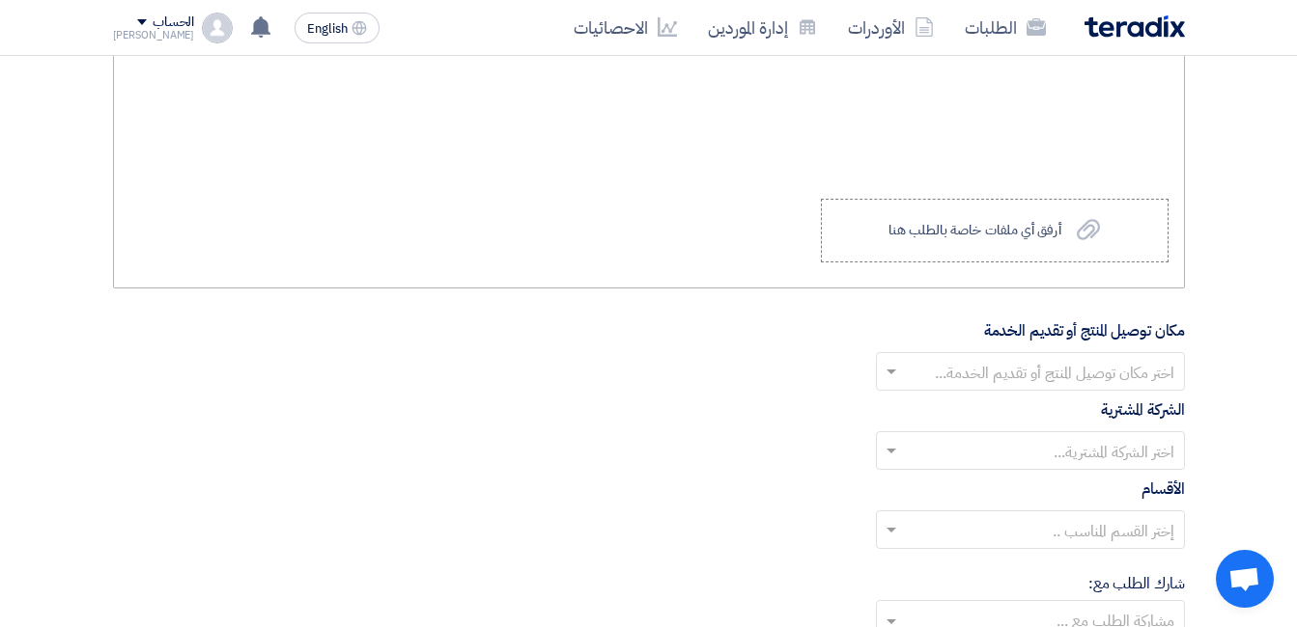
scroll to position [1931, 0]
click at [1073, 387] on input "text" at bounding box center [1041, 375] width 270 height 32
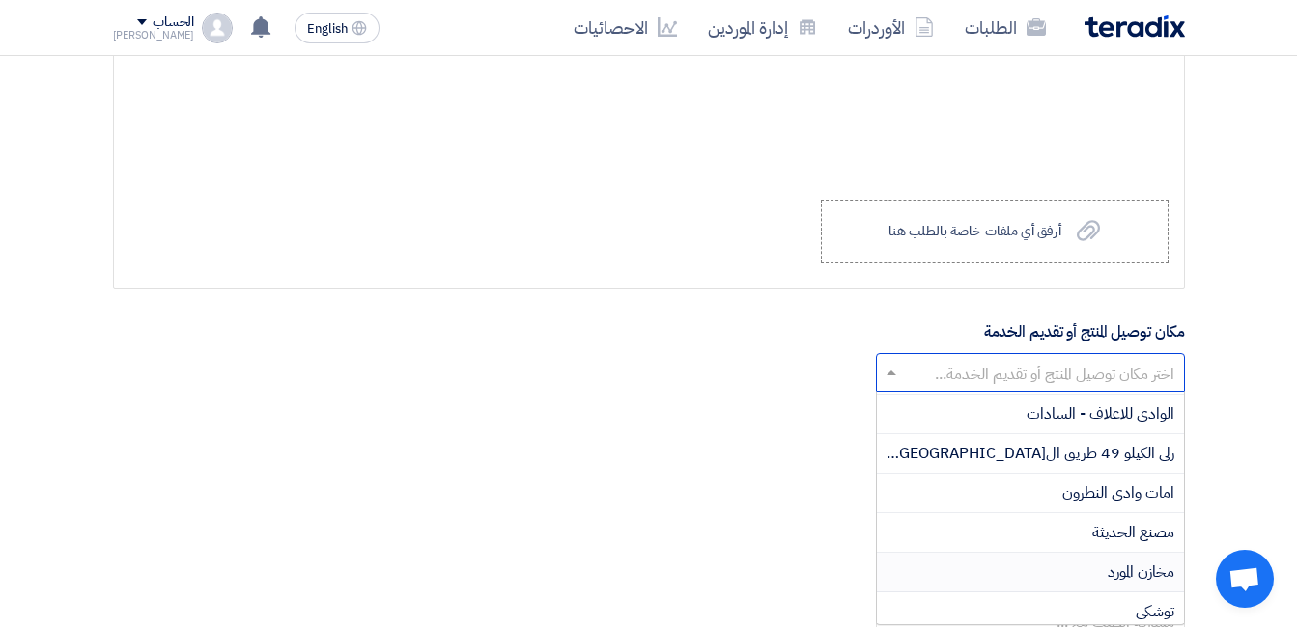
scroll to position [386, 0]
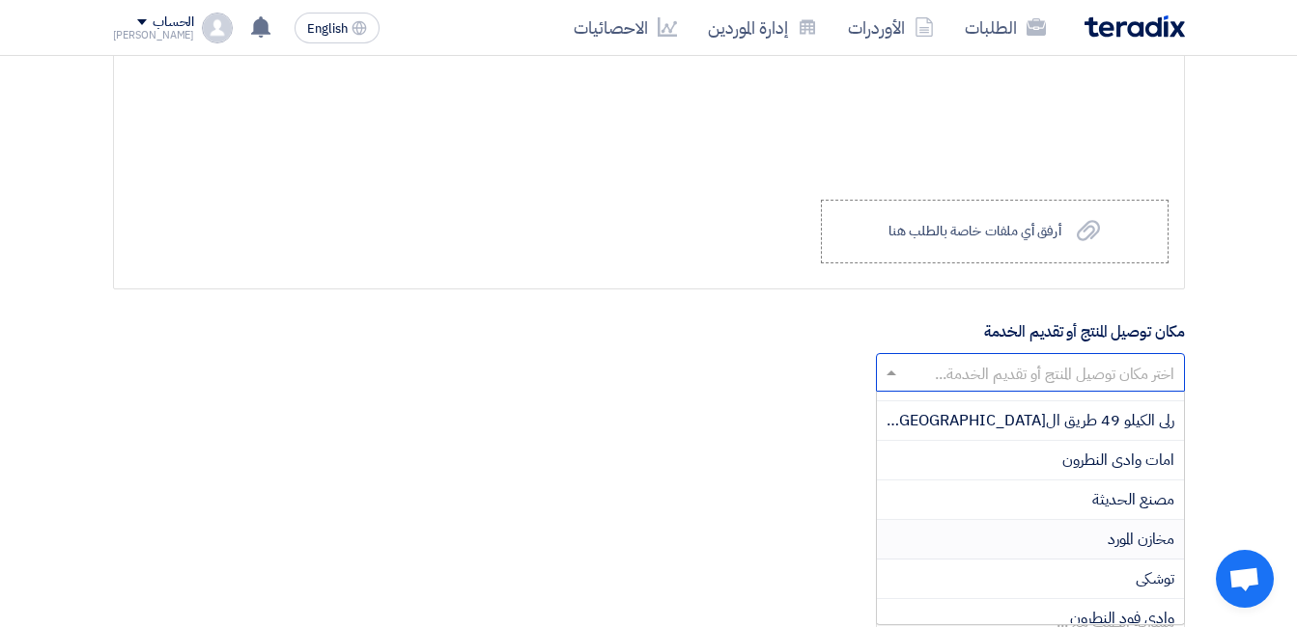
click at [1144, 542] on span "مخازن المورد" at bounding box center [1140, 539] width 67 height 23
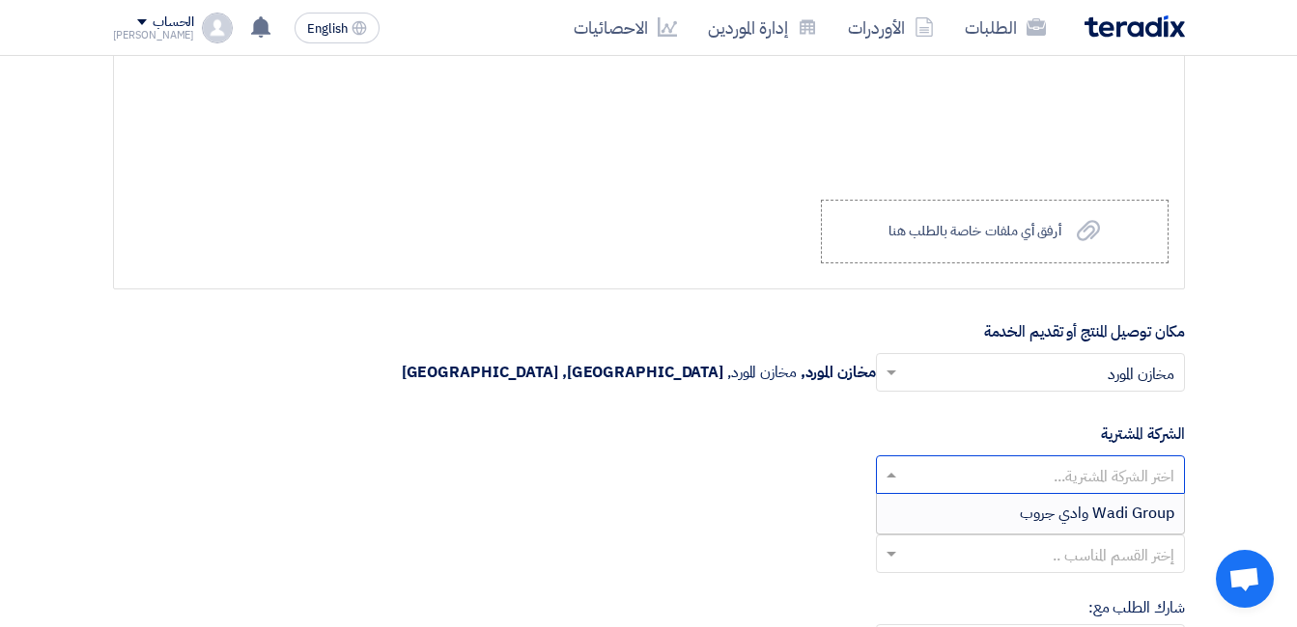
click at [1130, 471] on input "text" at bounding box center [1041, 477] width 270 height 32
click at [1128, 508] on span "Wadi Group وادي جروب" at bounding box center [1096, 513] width 154 height 23
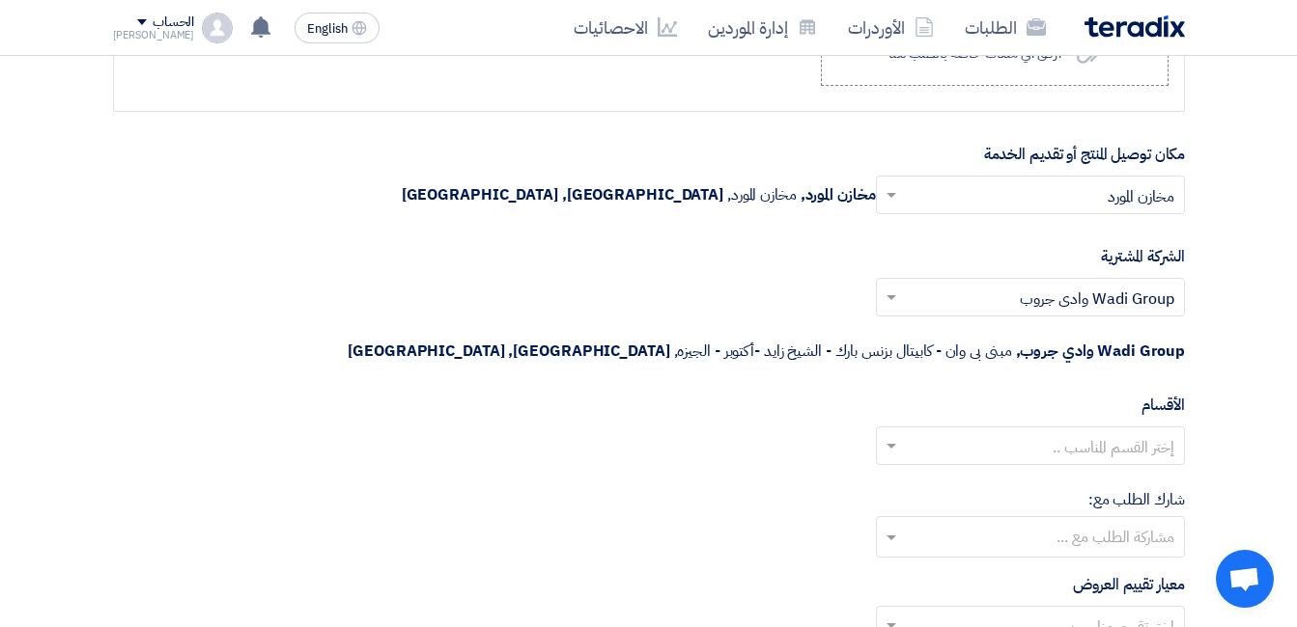
scroll to position [2124, 0]
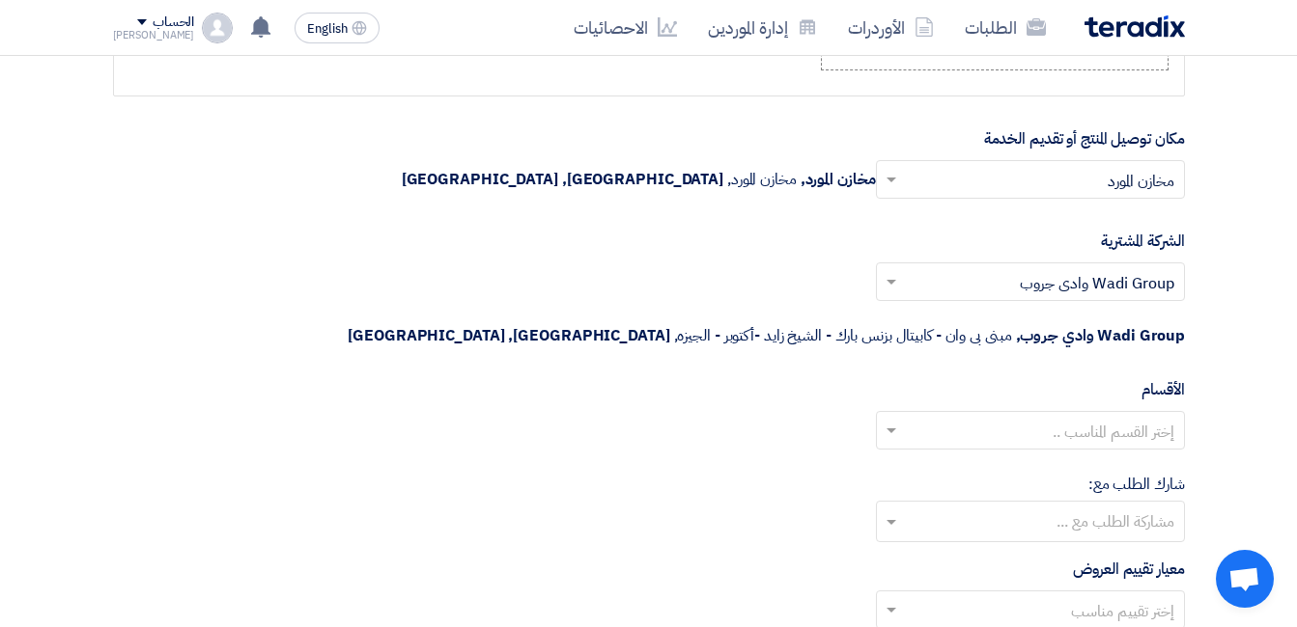
click at [1120, 417] on input "text" at bounding box center [1041, 433] width 270 height 32
click at [1118, 417] on input "text" at bounding box center [1041, 433] width 270 height 32
click at [782, 473] on div "شارك الطلب مع: مشاركة الطلب مع ..." at bounding box center [649, 508] width 1072 height 70
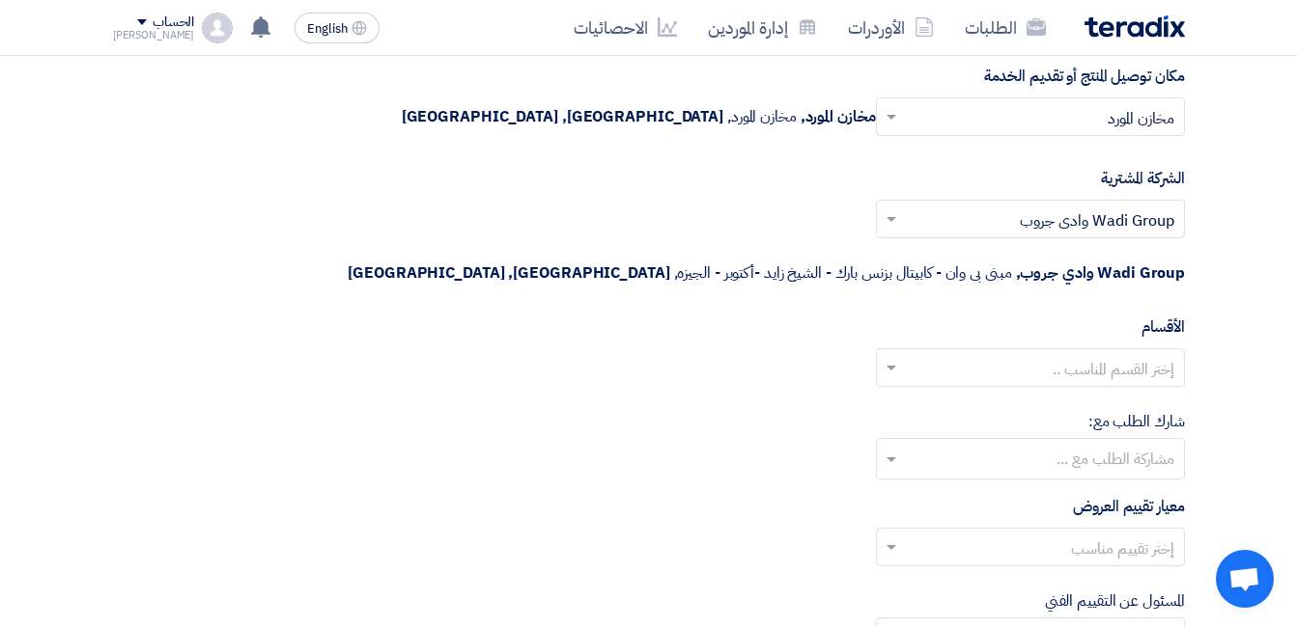
scroll to position [2220, 0]
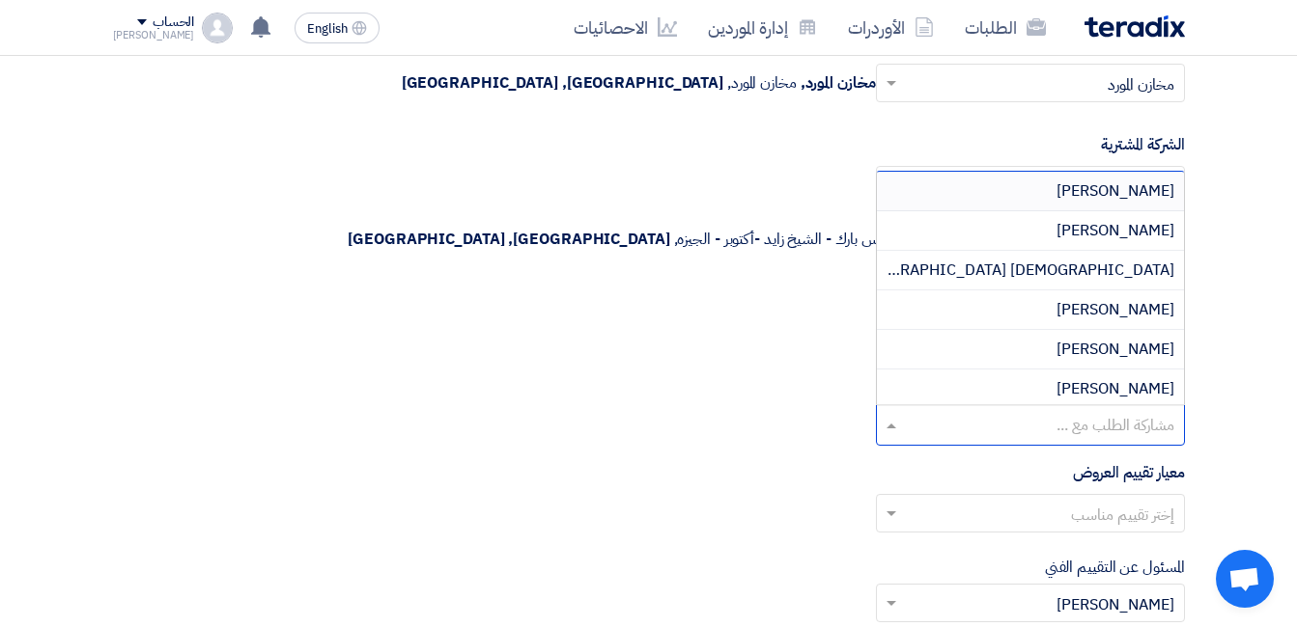
click at [974, 411] on input "text" at bounding box center [1029, 427] width 290 height 32
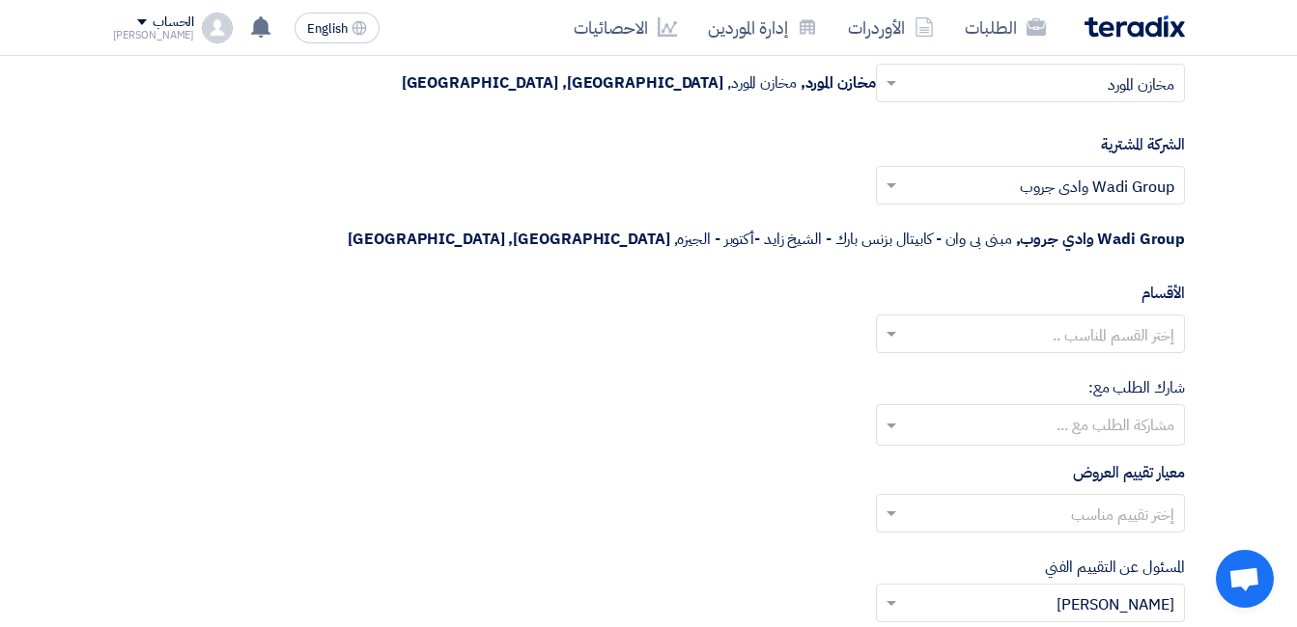
click at [742, 461] on div "معيار تقييم العروض إختر تقييم مناسب" at bounding box center [649, 504] width 1072 height 87
click at [971, 500] on input "text" at bounding box center [1041, 516] width 270 height 32
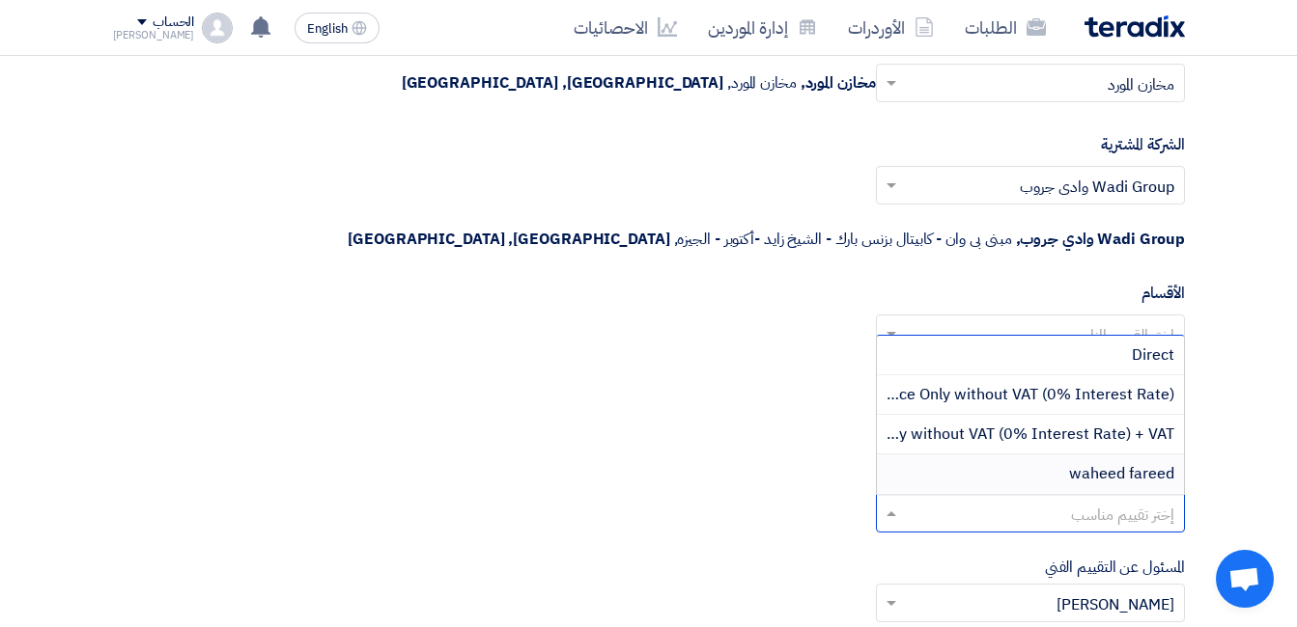
click at [1014, 455] on div "waheed fareed" at bounding box center [1030, 474] width 307 height 39
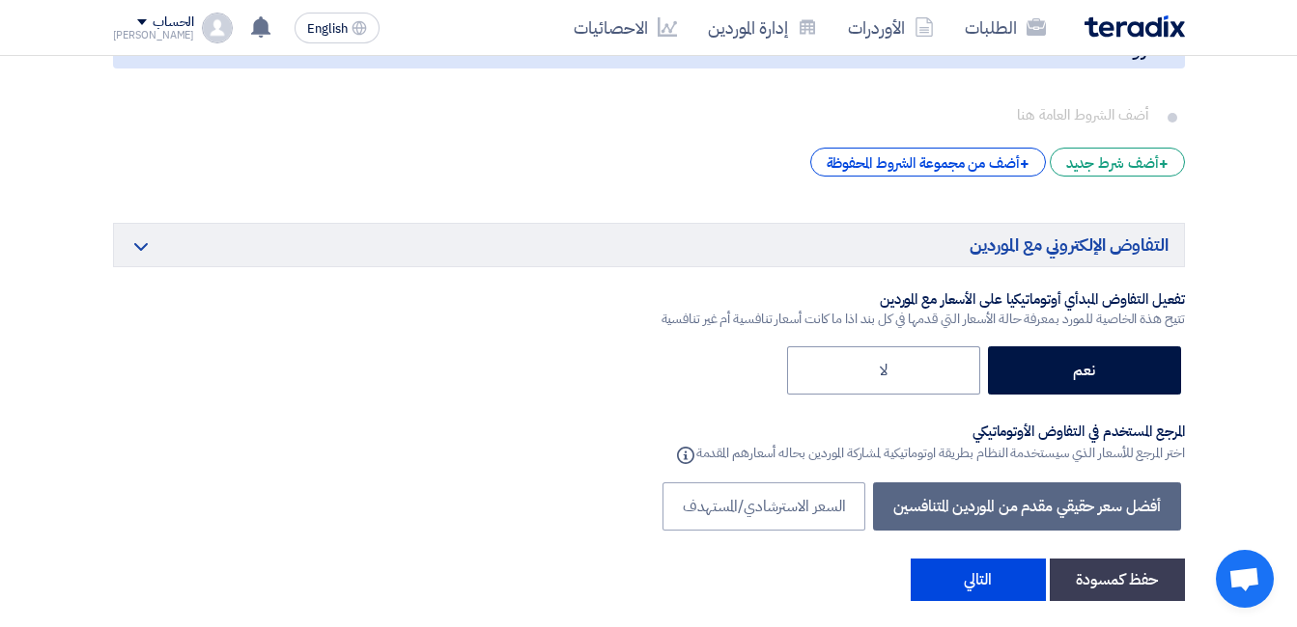
scroll to position [3282, 0]
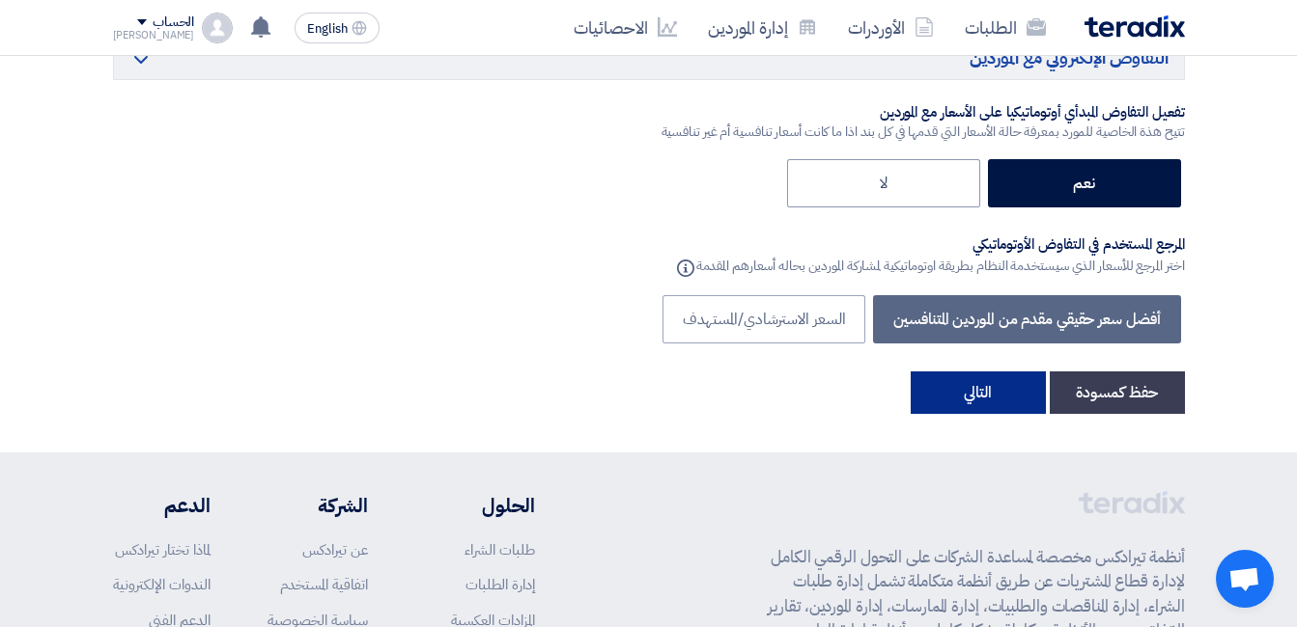
click at [983, 372] on button "التالي" at bounding box center [977, 393] width 135 height 42
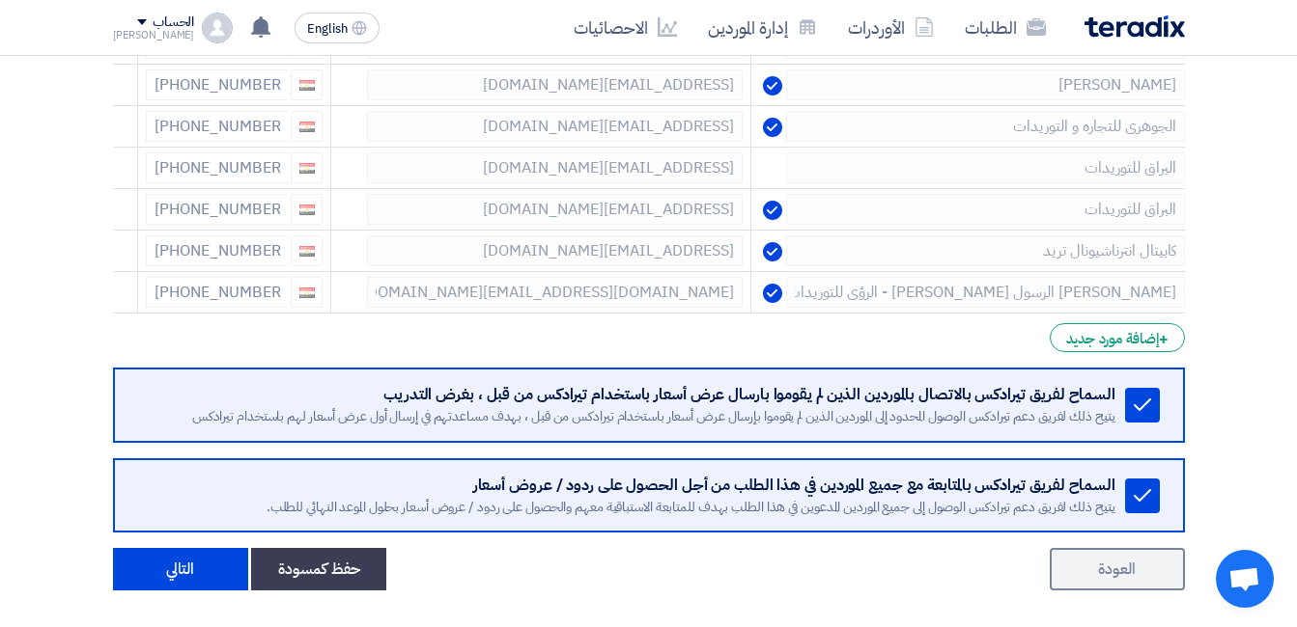
scroll to position [770, 0]
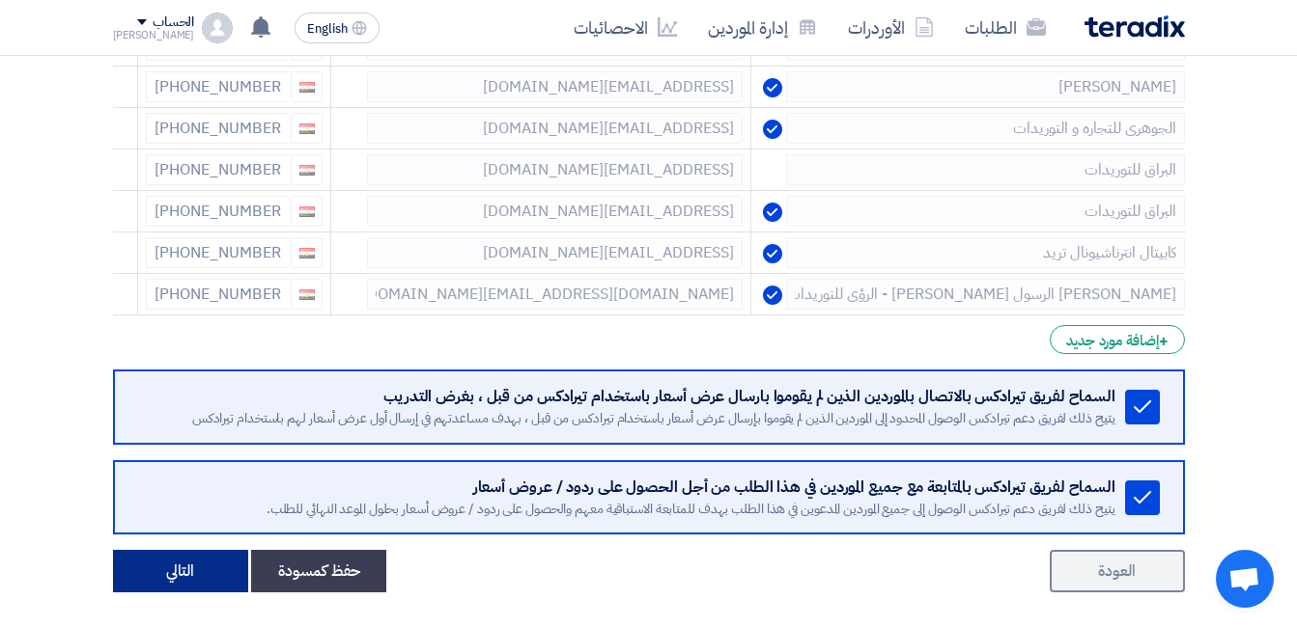
click at [196, 562] on button "التالي" at bounding box center [180, 571] width 135 height 42
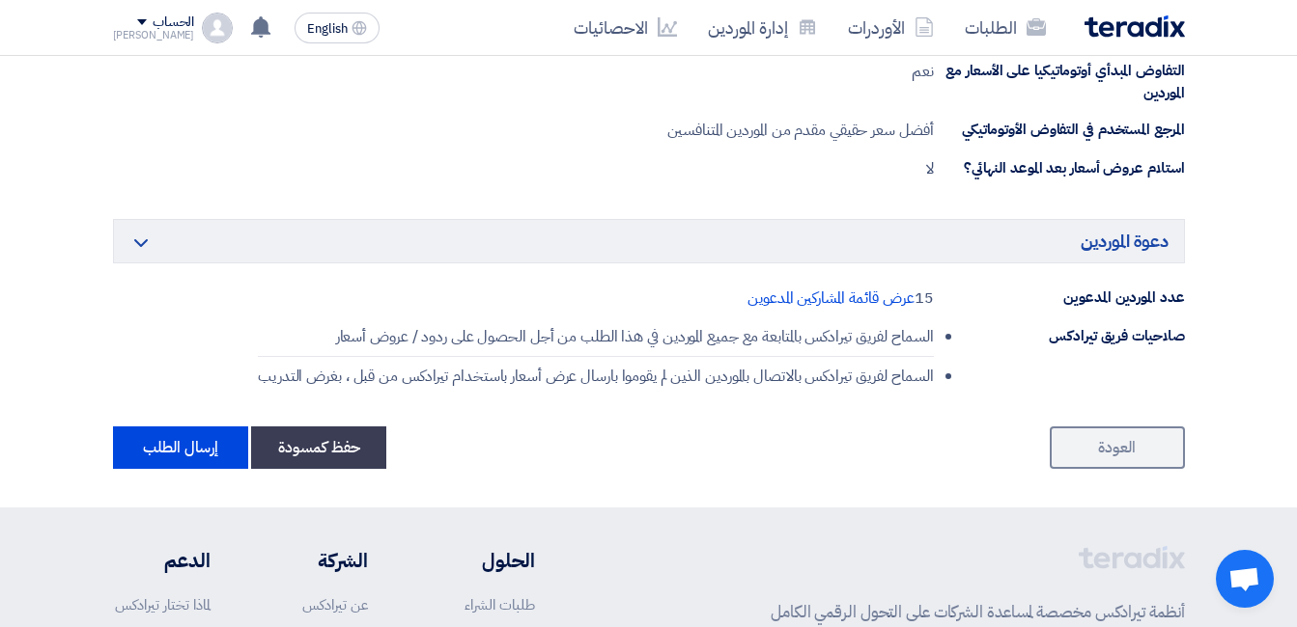
scroll to position [1255, 0]
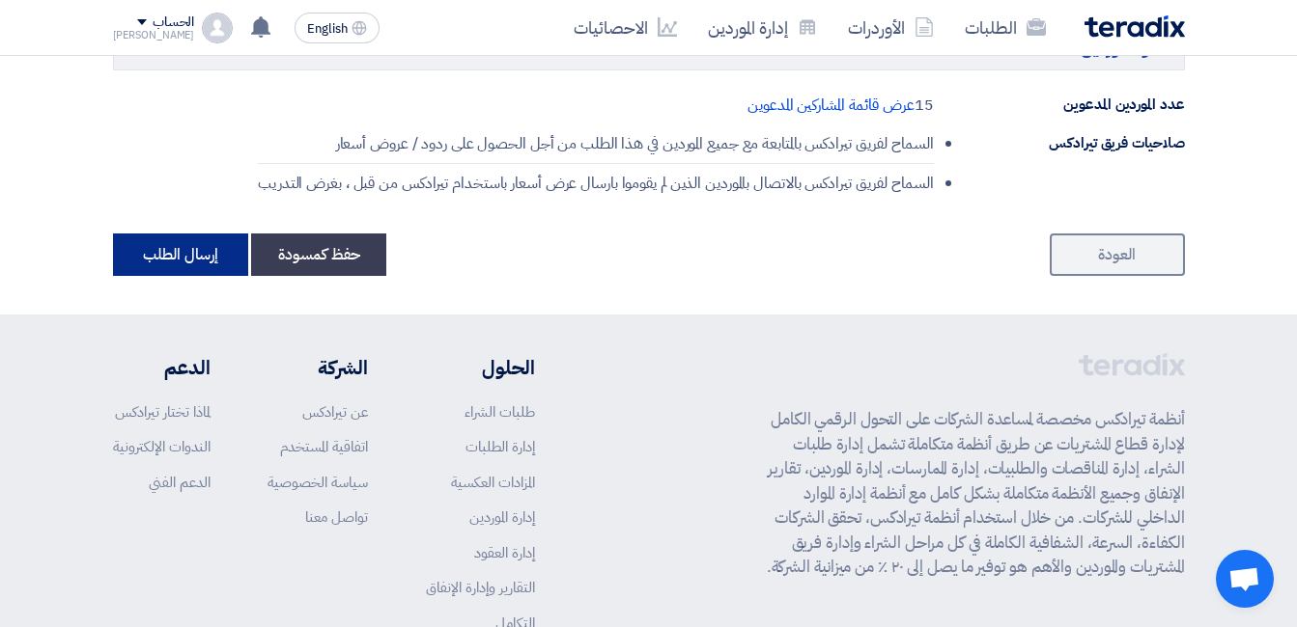
click at [181, 265] on button "إرسال الطلب" at bounding box center [180, 255] width 135 height 42
